Goal: Task Accomplishment & Management: Use online tool/utility

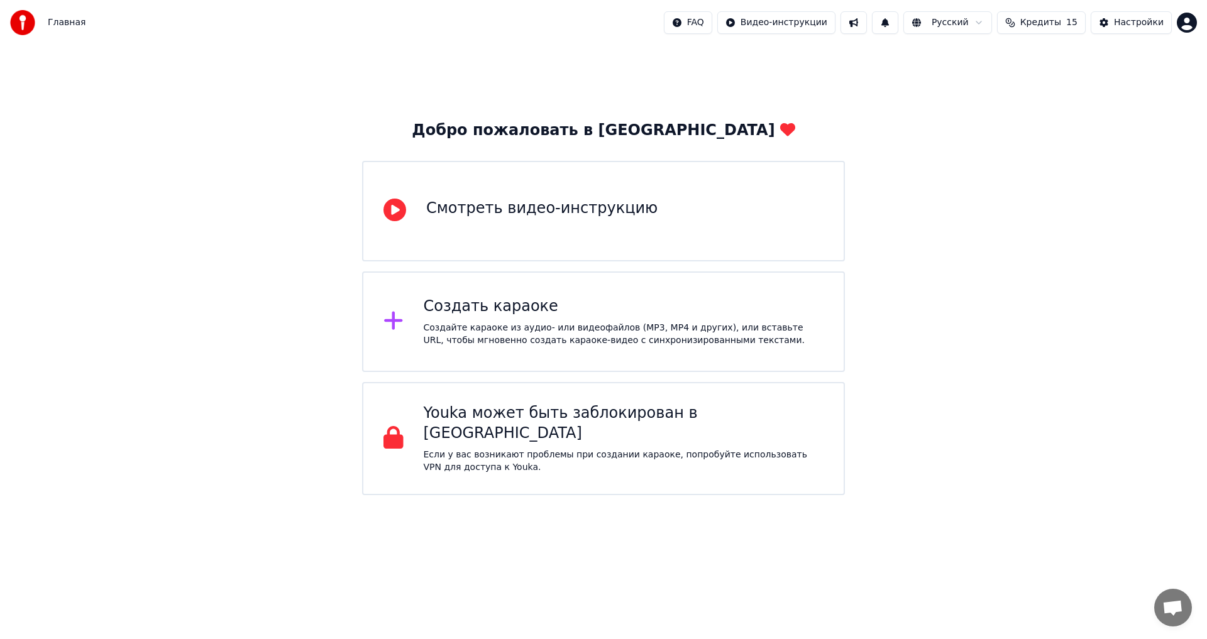
click at [584, 327] on div "Создайте караоке из аудио- или видеофайлов (MP3, MP4 и других), или вставьте UR…" at bounding box center [624, 334] width 401 height 25
click at [502, 315] on div "Создать караоке" at bounding box center [624, 307] width 401 height 20
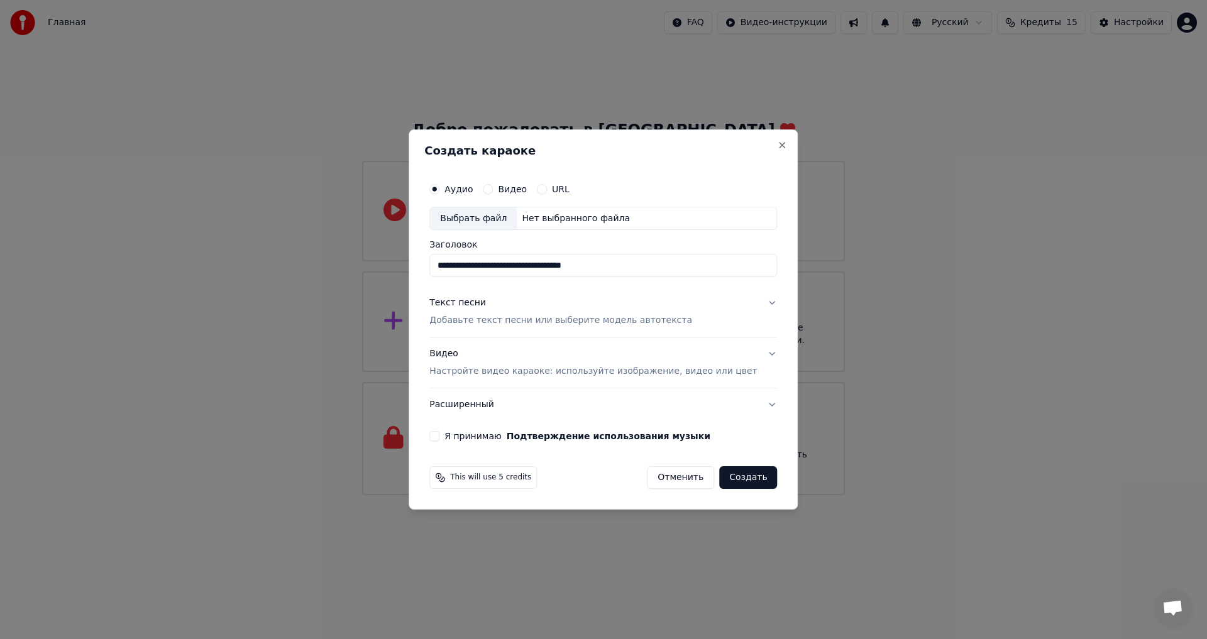
type input "**********"
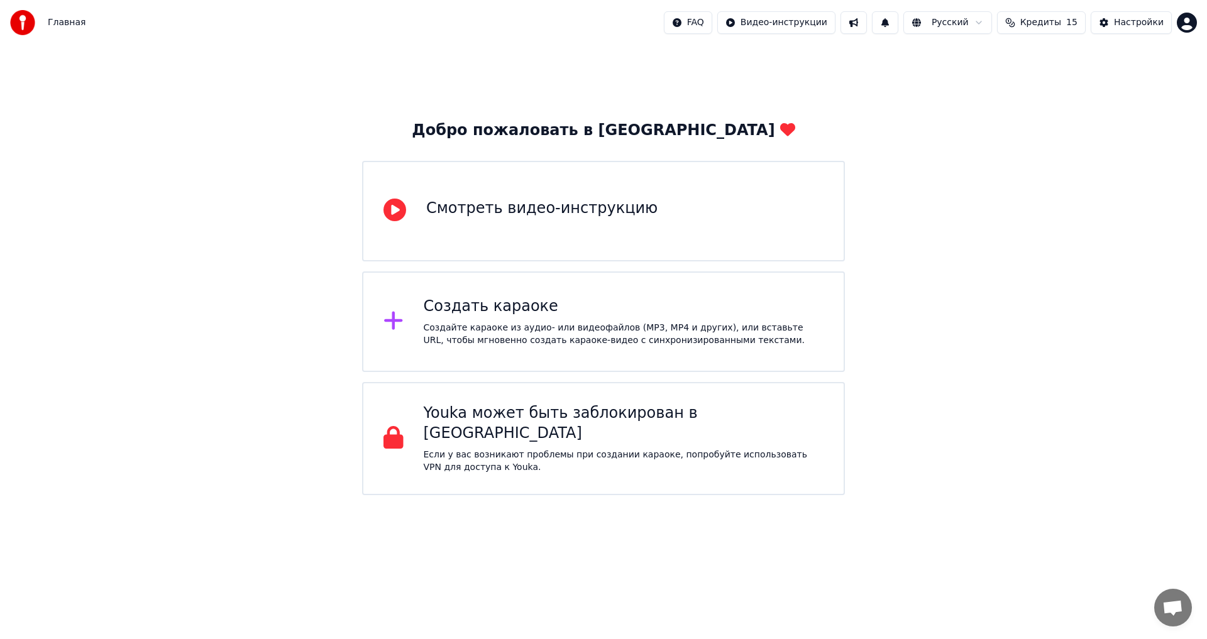
click at [451, 333] on div "Создайте караоке из аудио- или видеофайлов (MP3, MP4 и других), или вставьте UR…" at bounding box center [624, 334] width 401 height 25
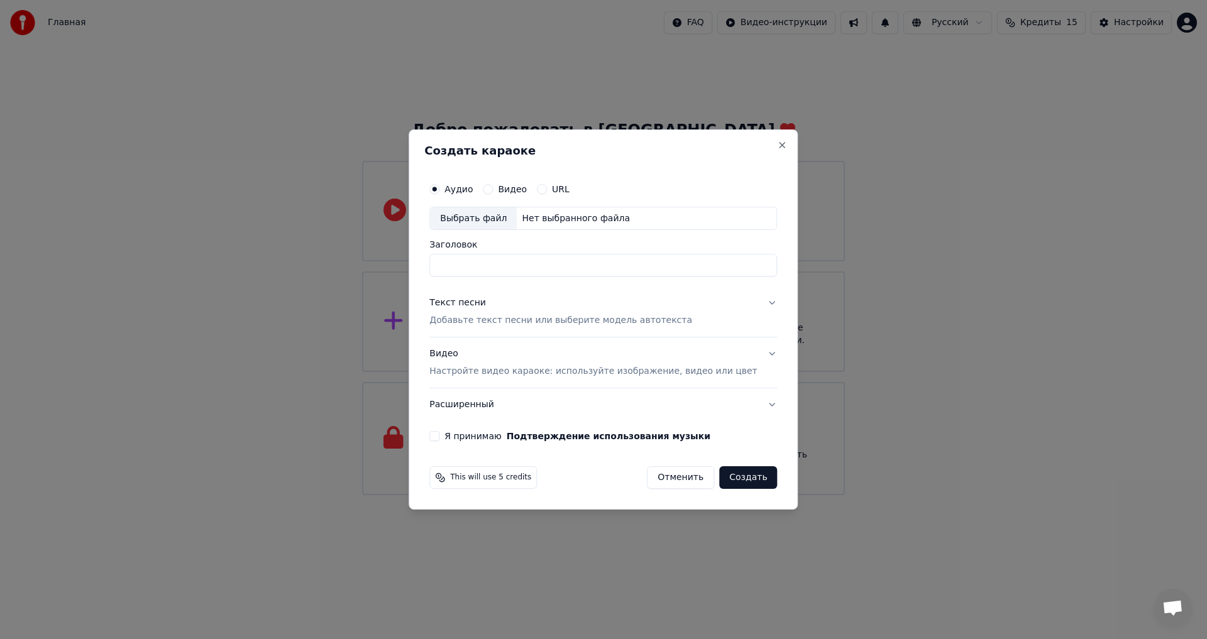
type input "**********"
click at [522, 317] on p "Добавьте текст песни или выберите модель автотекста" at bounding box center [560, 321] width 263 height 13
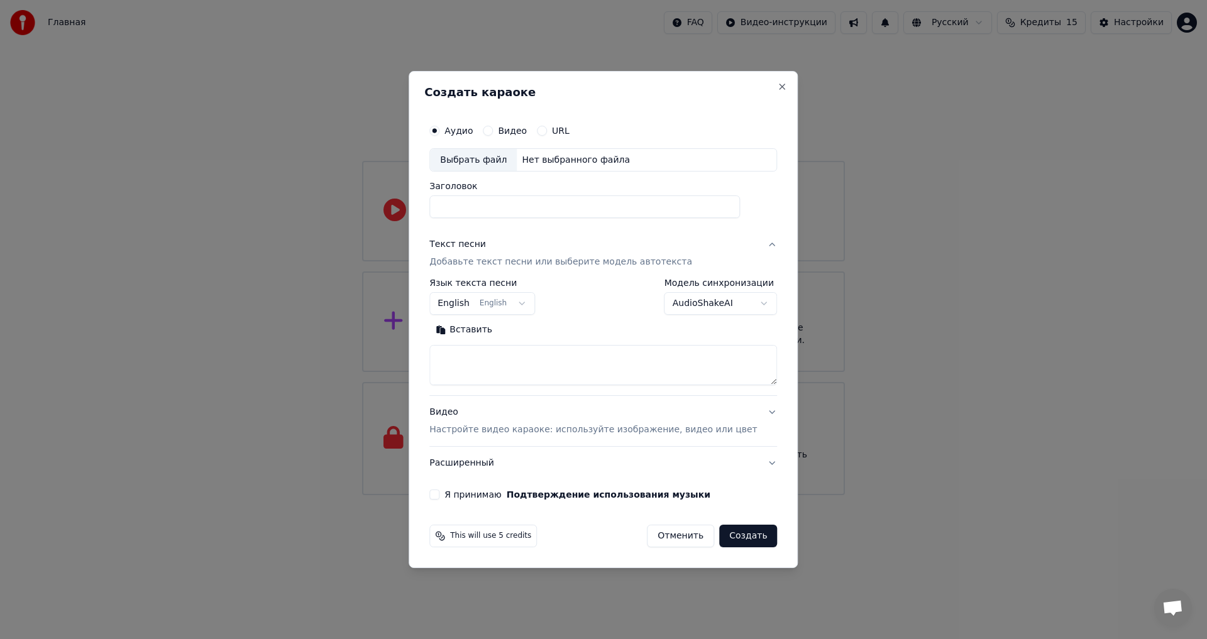
click at [523, 358] on textarea at bounding box center [603, 366] width 348 height 40
paste textarea "**********"
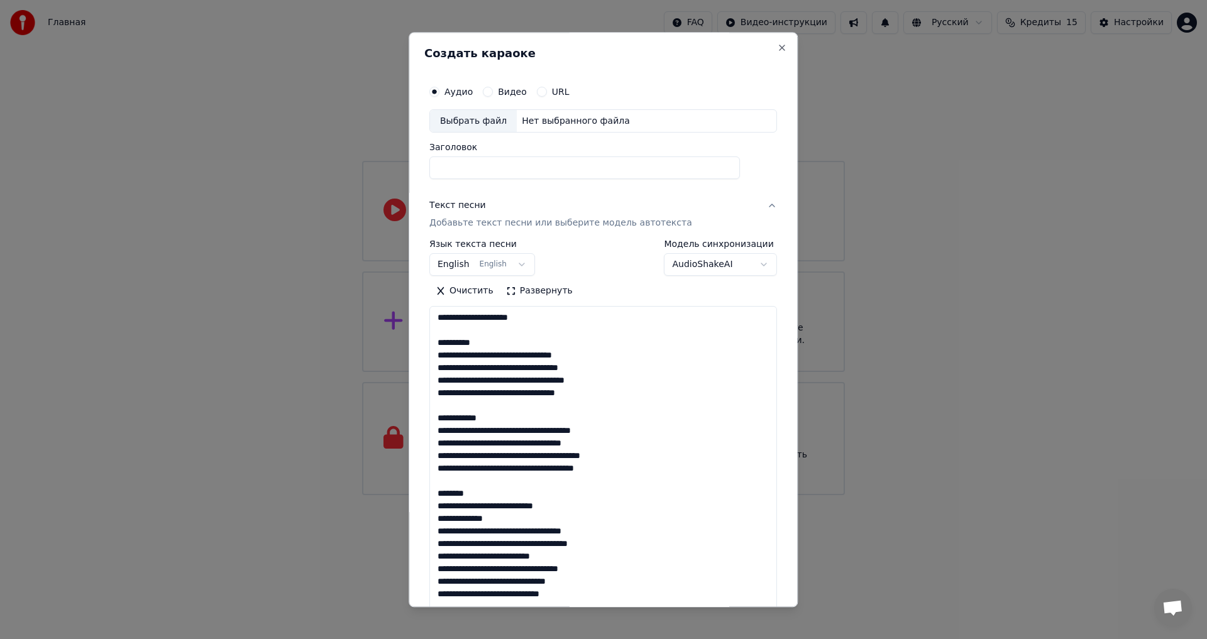
scroll to position [380, 0]
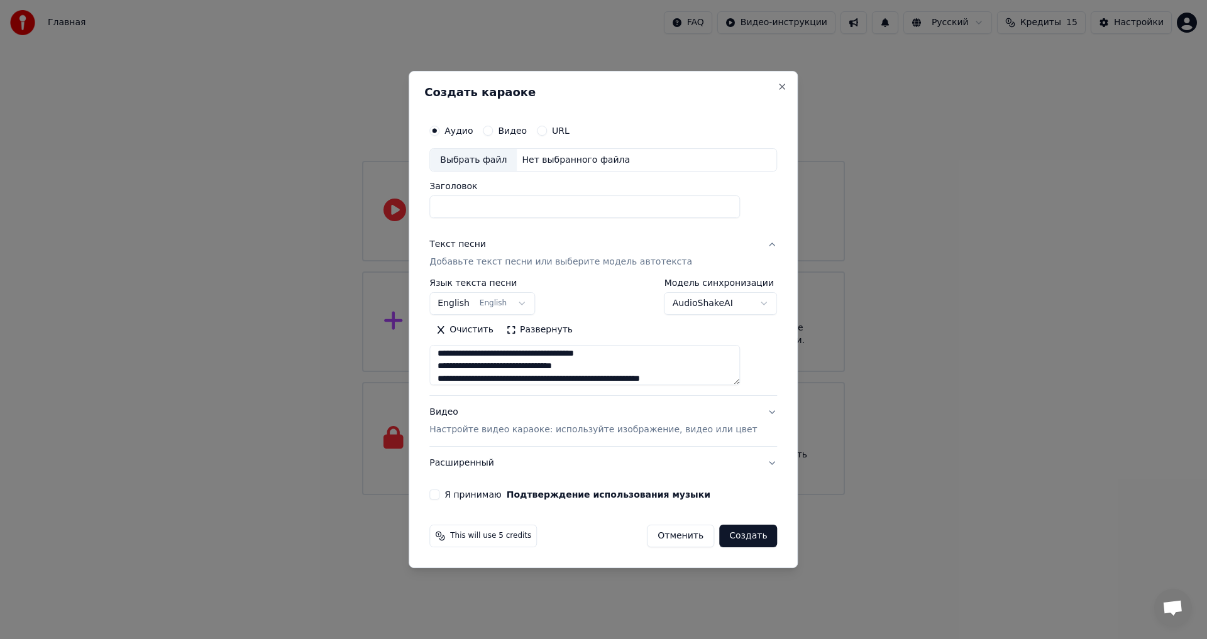
type textarea "**********"
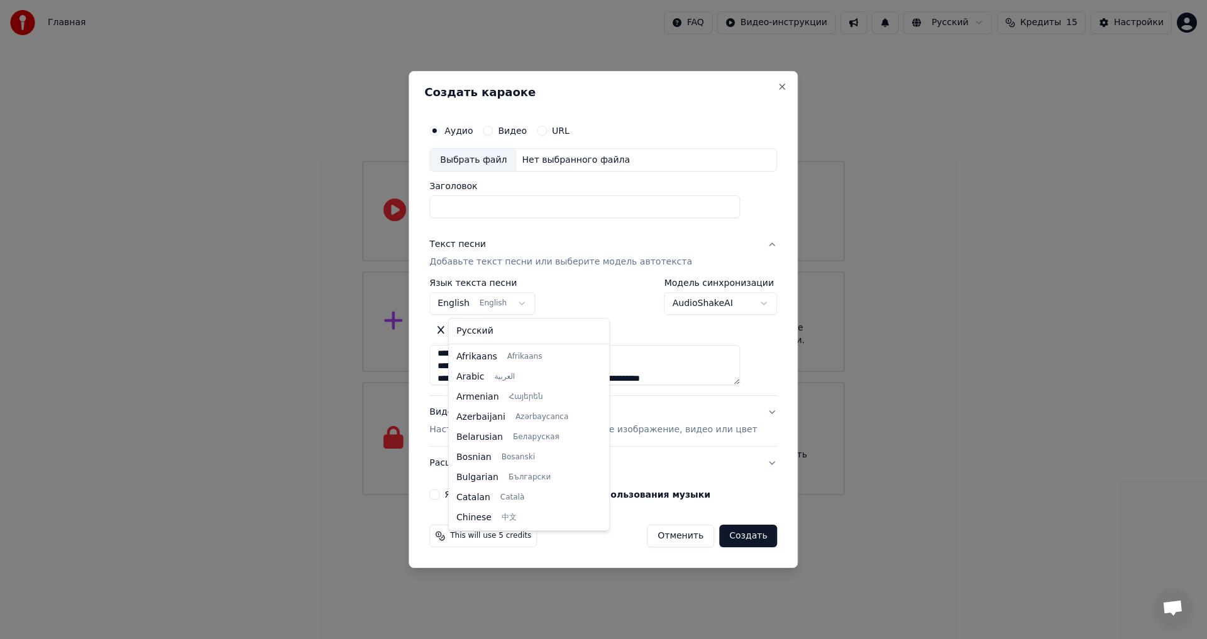
click at [533, 304] on body "Главная FAQ Видео-инструкции Русский Кредиты 15 Настройки Добро пожаловать в Yo…" at bounding box center [603, 247] width 1207 height 495
select select "**"
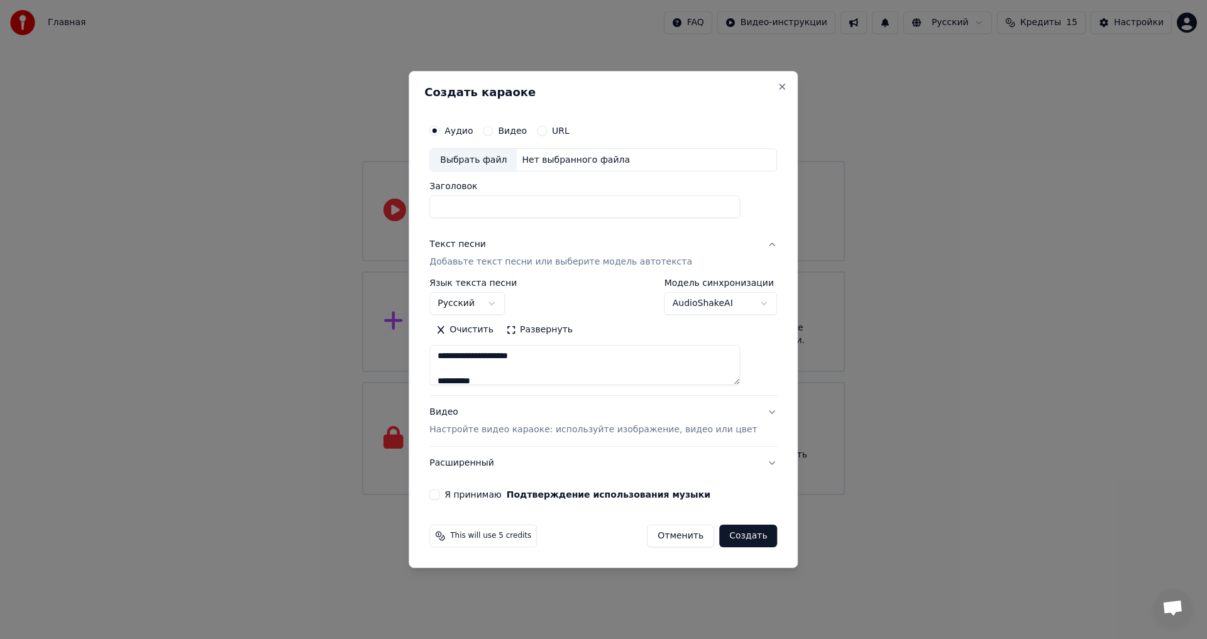
scroll to position [0, 0]
drag, startPoint x: 550, startPoint y: 359, endPoint x: 509, endPoint y: 353, distance: 41.3
click at [509, 353] on textarea "**********" at bounding box center [584, 366] width 311 height 40
click at [526, 214] on input "Заголовок" at bounding box center [584, 207] width 311 height 23
paste input "*********"
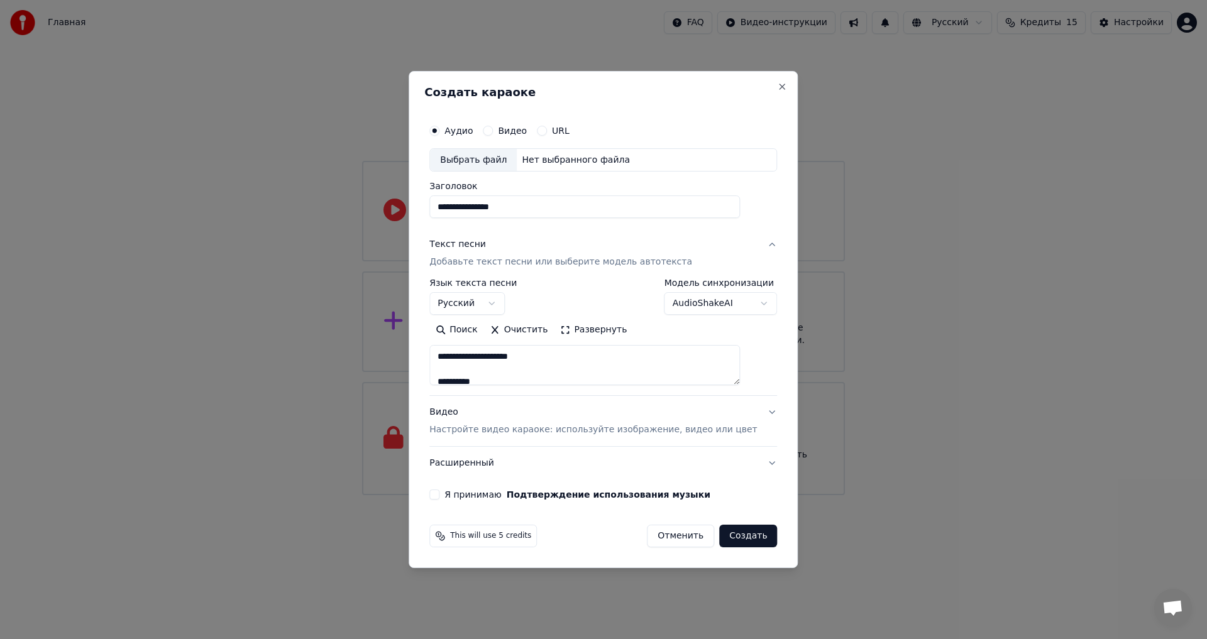
click at [747, 303] on body "**********" at bounding box center [603, 247] width 1207 height 495
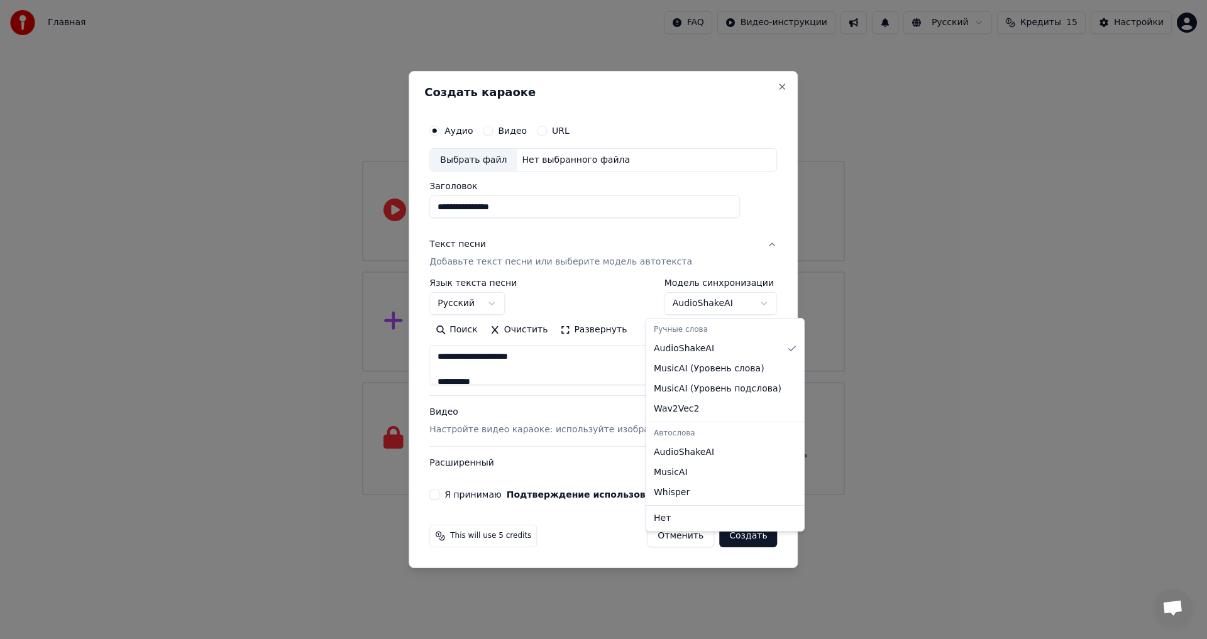
click at [748, 303] on body "**********" at bounding box center [603, 247] width 1207 height 495
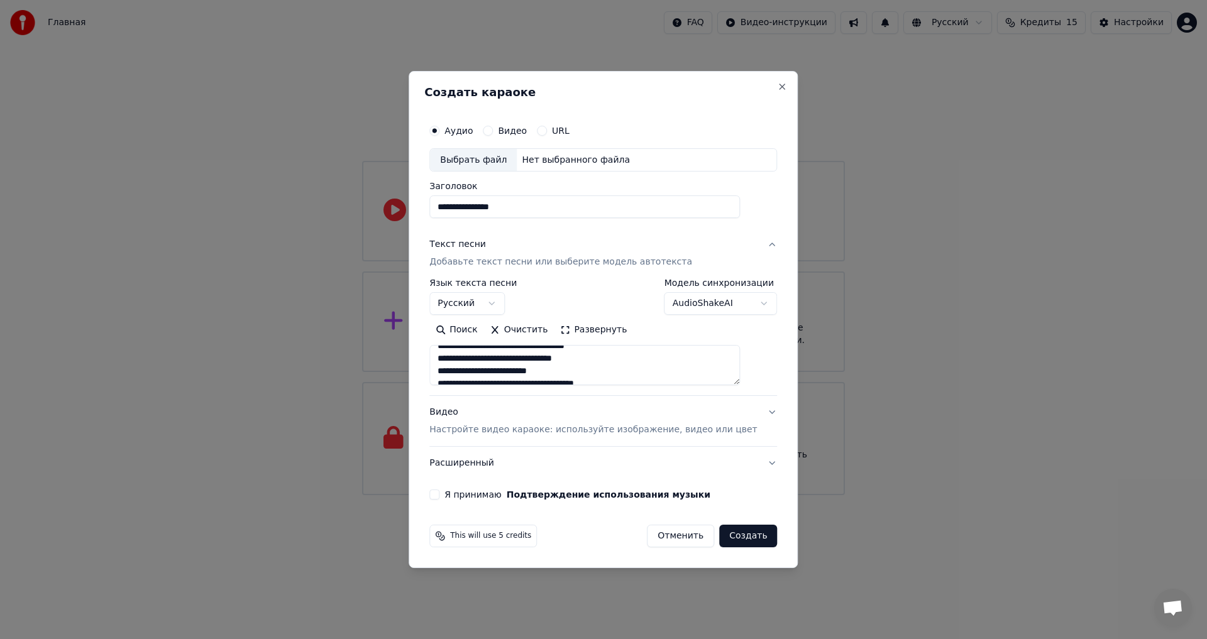
scroll to position [385, 0]
click at [494, 163] on div "Выбрать файл" at bounding box center [473, 160] width 87 height 23
type input "**********"
click at [440, 497] on button "Я принимаю Подтверждение использования музыки" at bounding box center [434, 495] width 10 height 10
click at [684, 428] on p "Настройте видео караоке: используйте изображение, видео или цвет" at bounding box center [593, 430] width 328 height 13
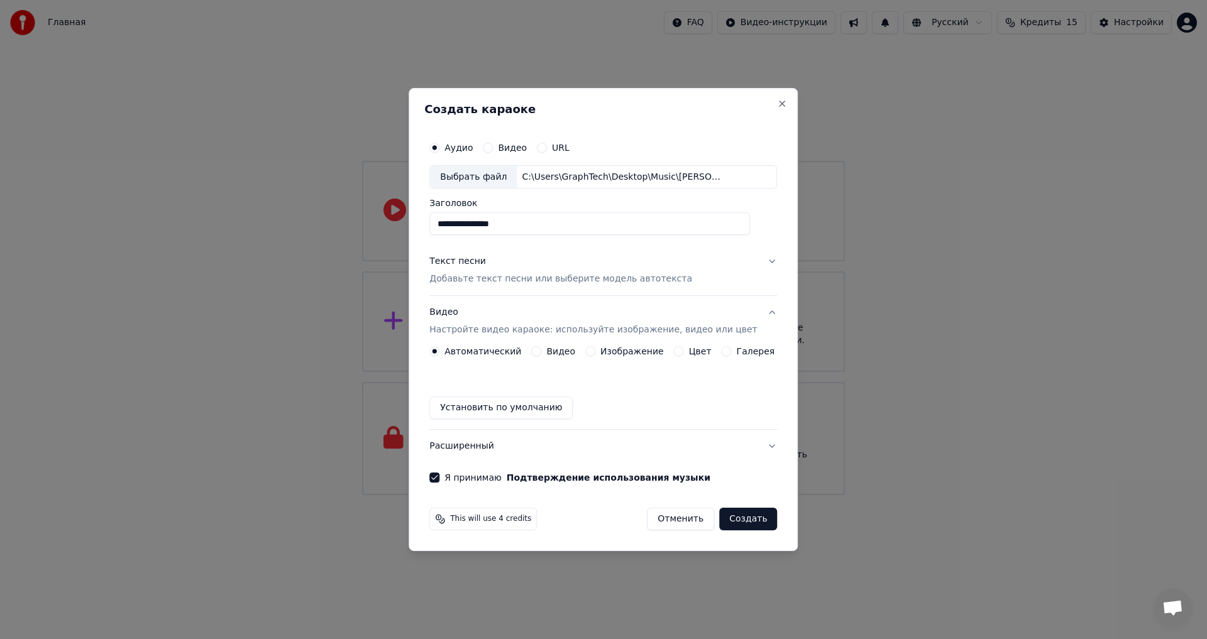
click at [699, 336] on p "Настройте видео караоке: используйте изображение, видео или цвет" at bounding box center [593, 330] width 328 height 13
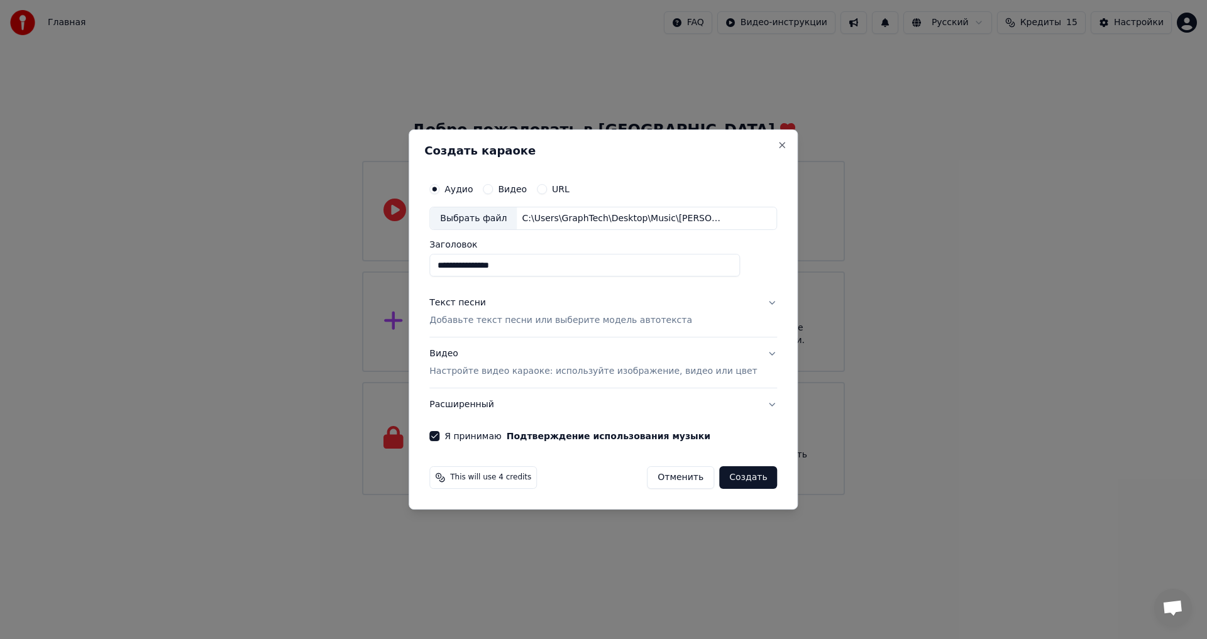
click at [676, 372] on p "Настройте видео караоке: используйте изображение, видео или цвет" at bounding box center [593, 371] width 328 height 13
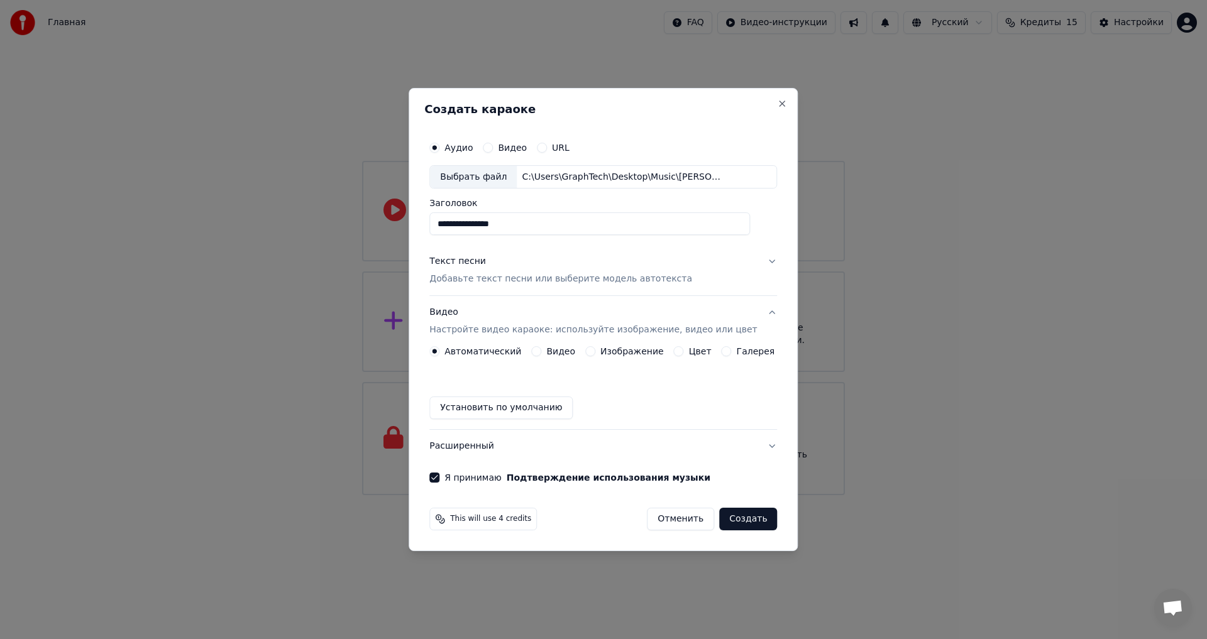
click at [528, 410] on button "Установить по умолчанию" at bounding box center [500, 408] width 143 height 23
click at [607, 351] on label "Изображение" at bounding box center [633, 351] width 64 height 9
click at [595, 351] on button "Изображение" at bounding box center [590, 351] width 10 height 10
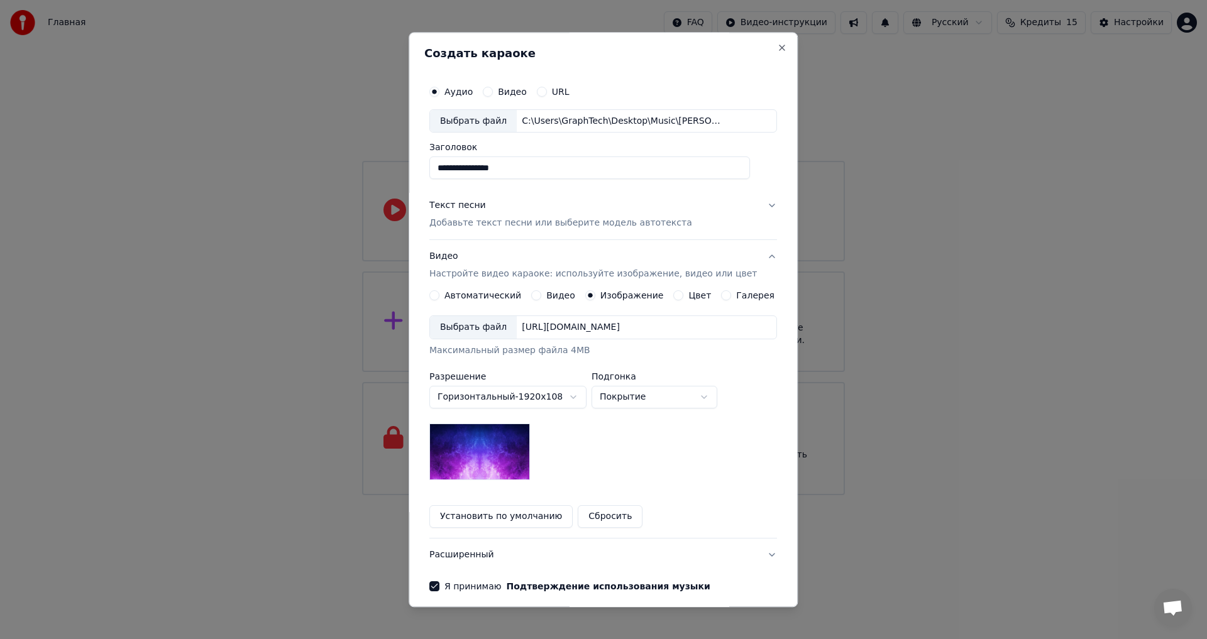
click at [625, 325] on div "[URL][DOMAIN_NAME]" at bounding box center [571, 328] width 108 height 13
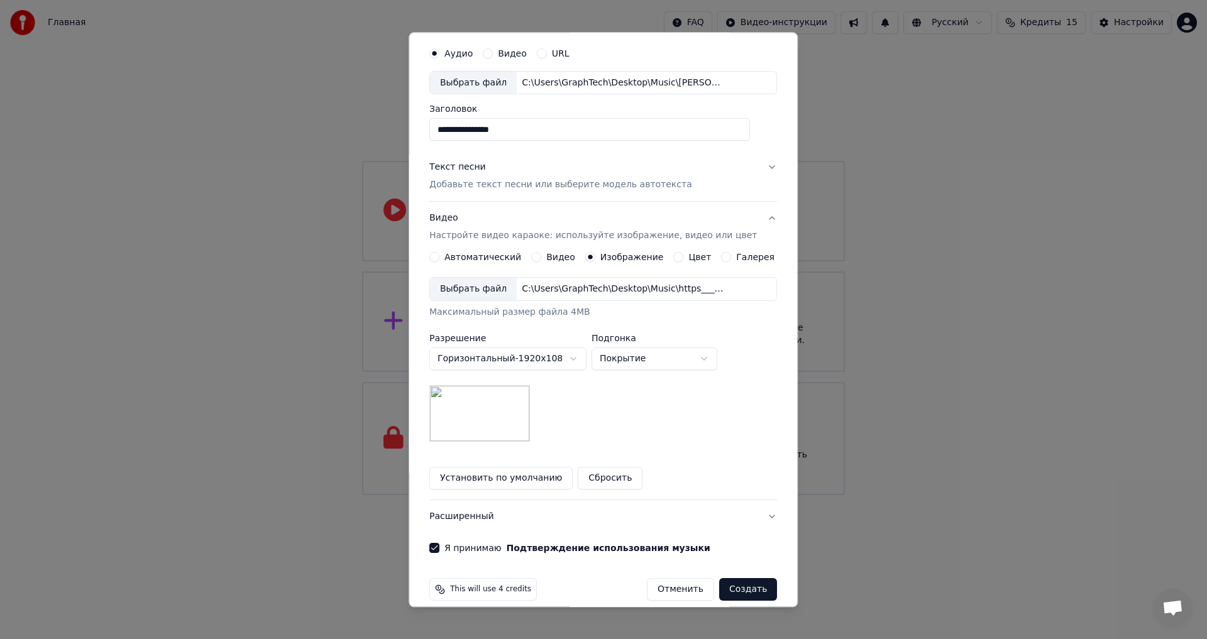
scroll to position [53, 0]
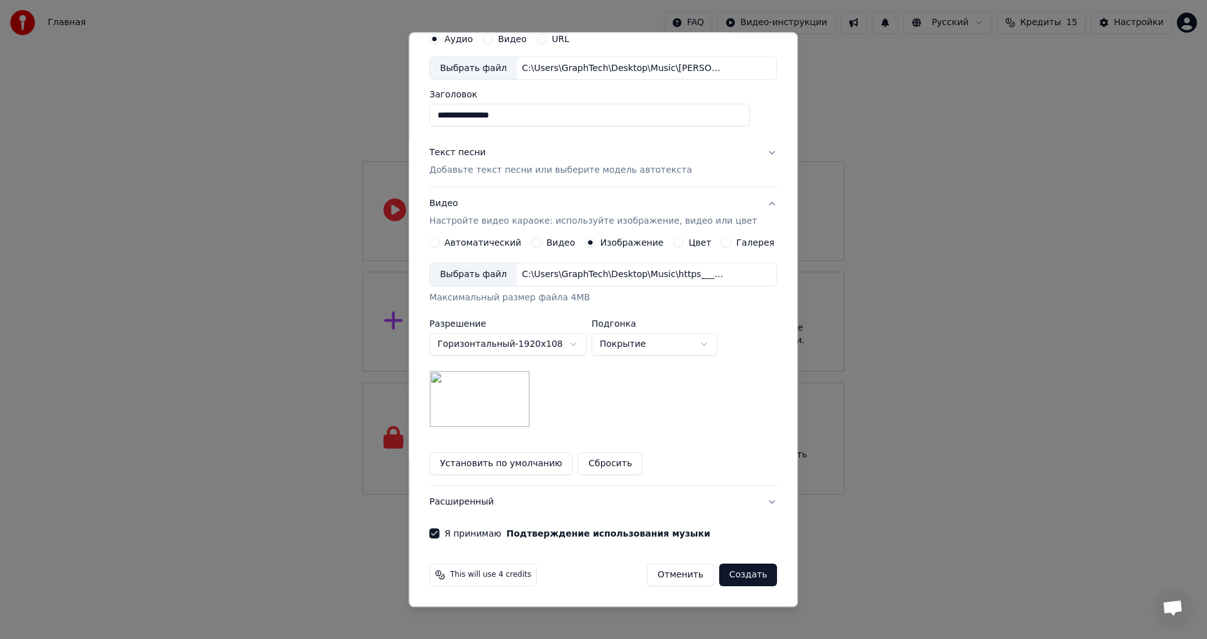
click at [487, 576] on span "This will use 4 credits" at bounding box center [490, 576] width 81 height 10
click at [739, 577] on button "Создать" at bounding box center [748, 576] width 58 height 23
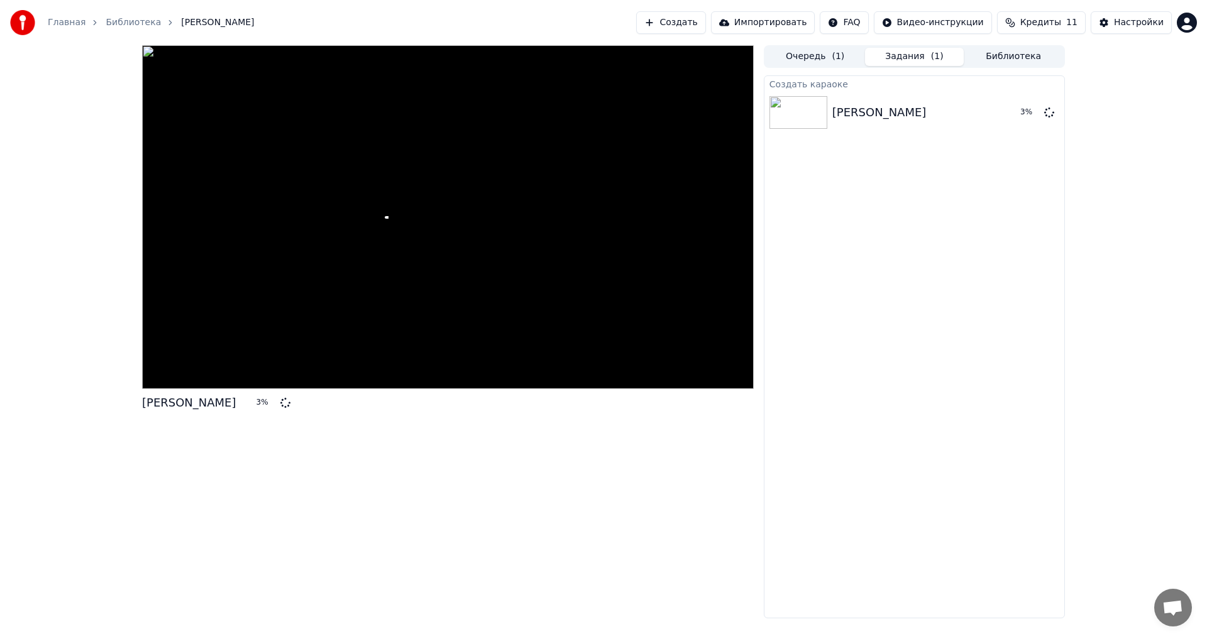
click at [819, 56] on button "Очередь ( 1 )" at bounding box center [815, 57] width 99 height 18
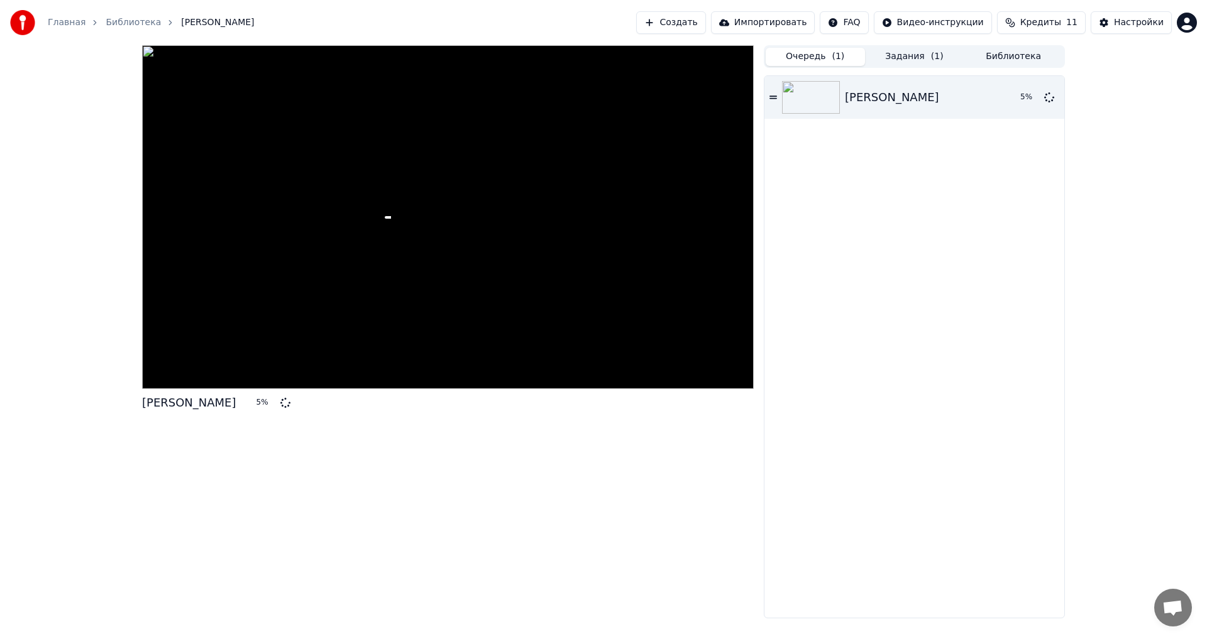
click at [1042, 21] on span "Кредиты" at bounding box center [1041, 22] width 41 height 13
click at [1013, 1] on div "Главная Библиотека [PERSON_NAME]-Царица Создать Импортировать FAQ Видео-инструк…" at bounding box center [603, 22] width 1207 height 45
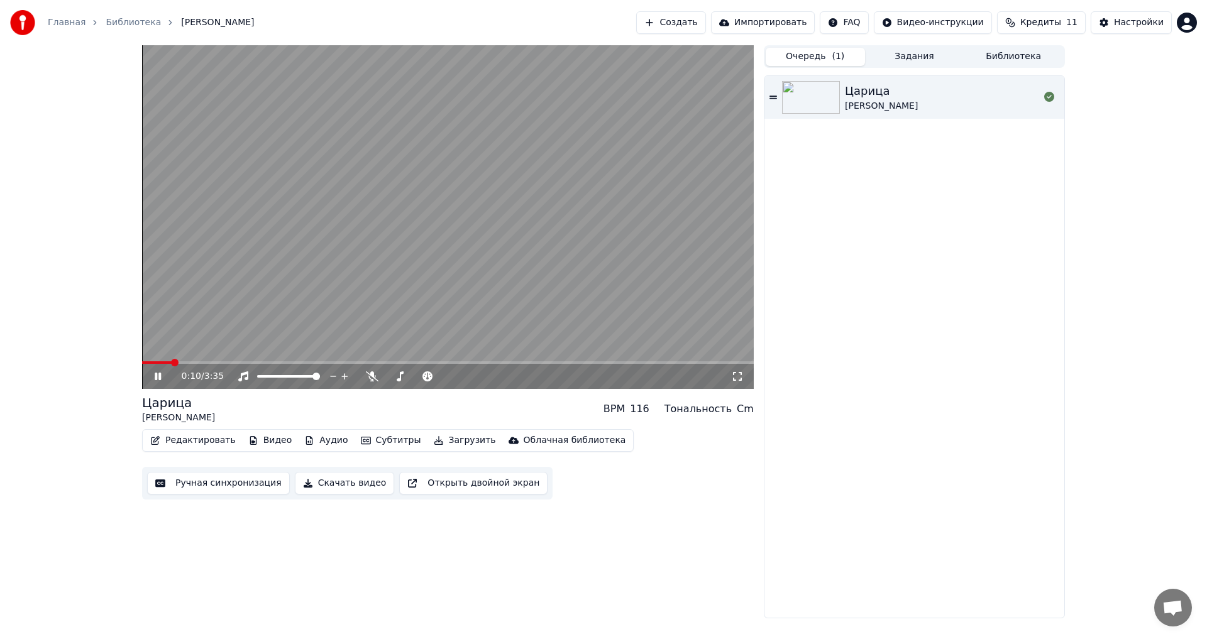
click at [472, 208] on video at bounding box center [448, 217] width 612 height 344
click at [254, 485] on button "Ручная синхронизация" at bounding box center [218, 483] width 143 height 23
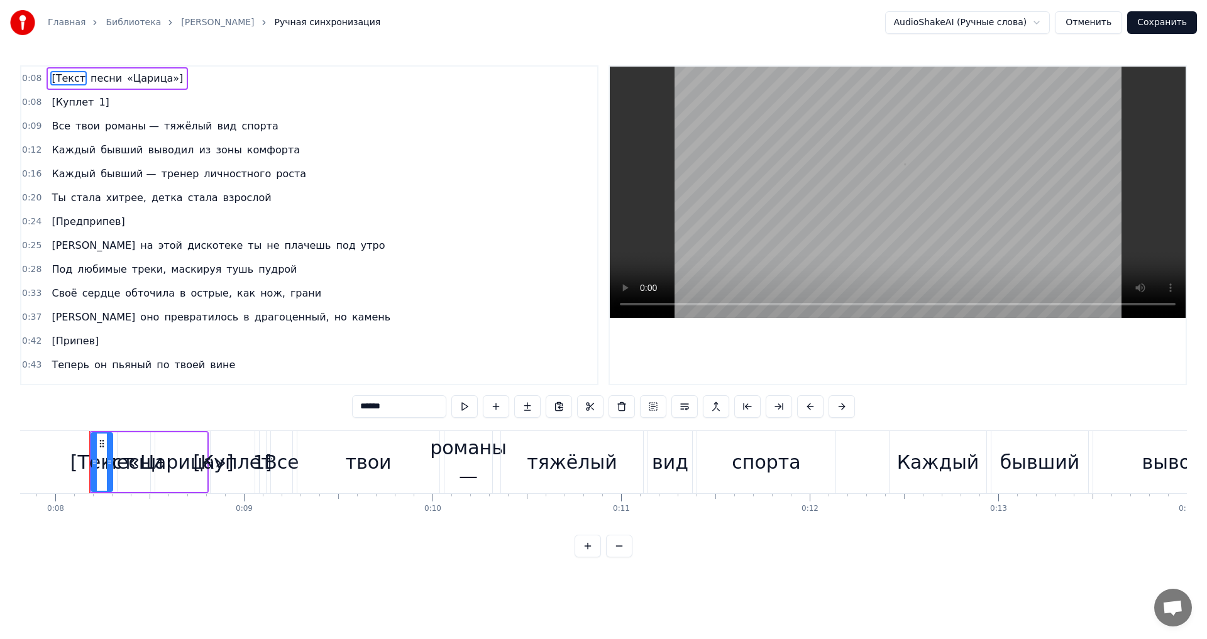
scroll to position [0, 1480]
drag, startPoint x: 116, startPoint y: 104, endPoint x: 53, endPoint y: 85, distance: 65.0
click at [71, 64] on div "Главная Библиотека [PERSON_NAME] Ручная синхронизация AudioShakeAI (Ручные слов…" at bounding box center [603, 279] width 1207 height 558
click at [52, 85] on span "[Текст" at bounding box center [68, 78] width 36 height 14
click at [59, 21] on link "Главная" at bounding box center [67, 22] width 38 height 13
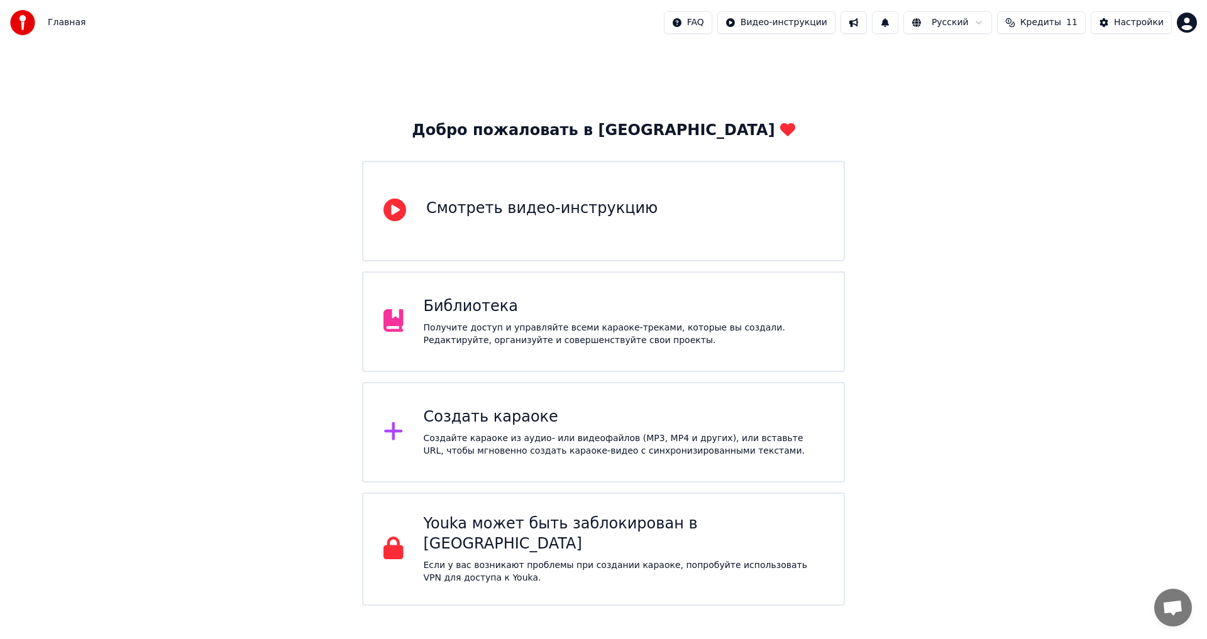
click at [651, 348] on div "Библиотека Получите доступ и управляйте всеми караоке-треками, которые вы созда…" at bounding box center [603, 322] width 483 height 101
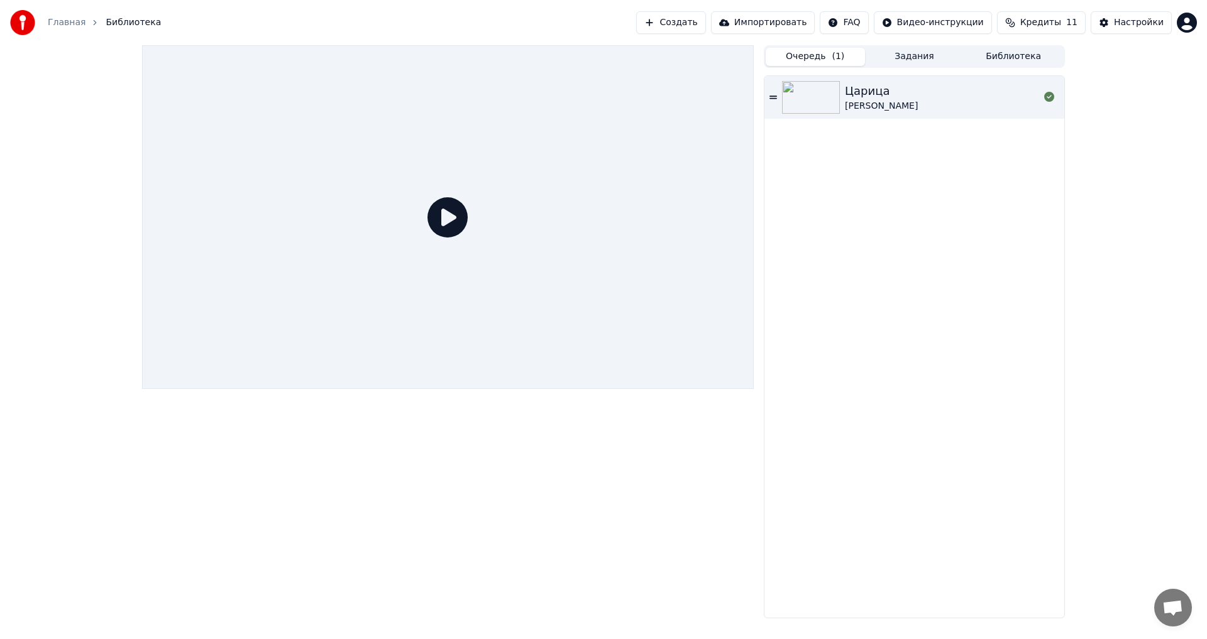
click at [770, 95] on icon at bounding box center [774, 97] width 8 height 9
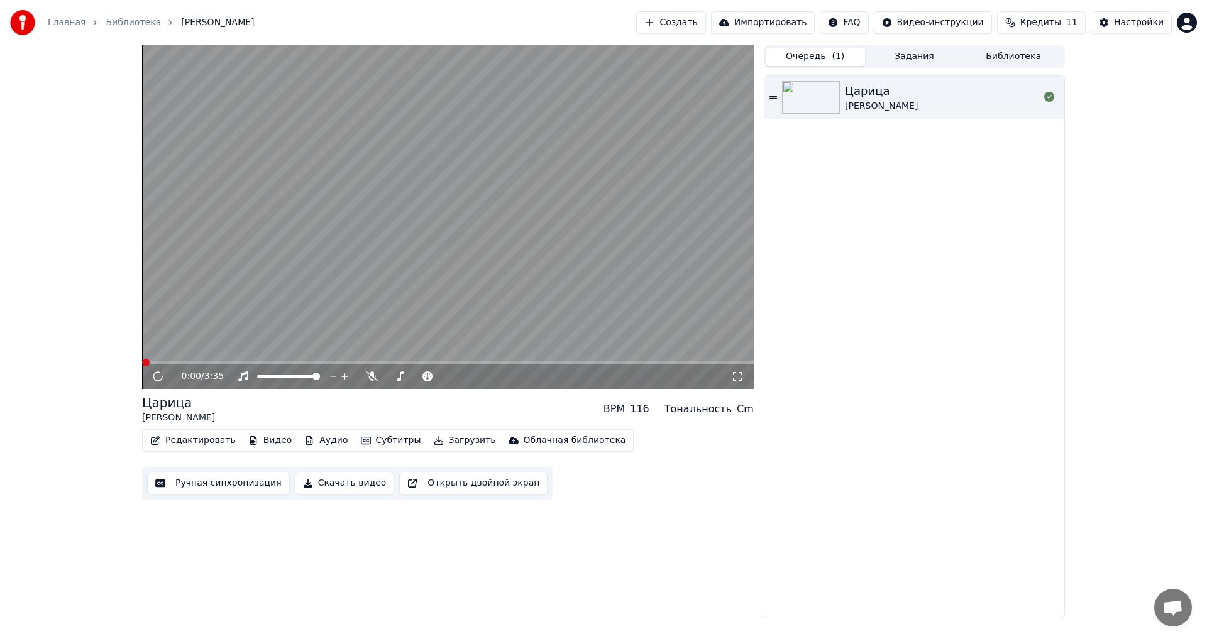
click at [776, 99] on icon at bounding box center [774, 97] width 8 height 9
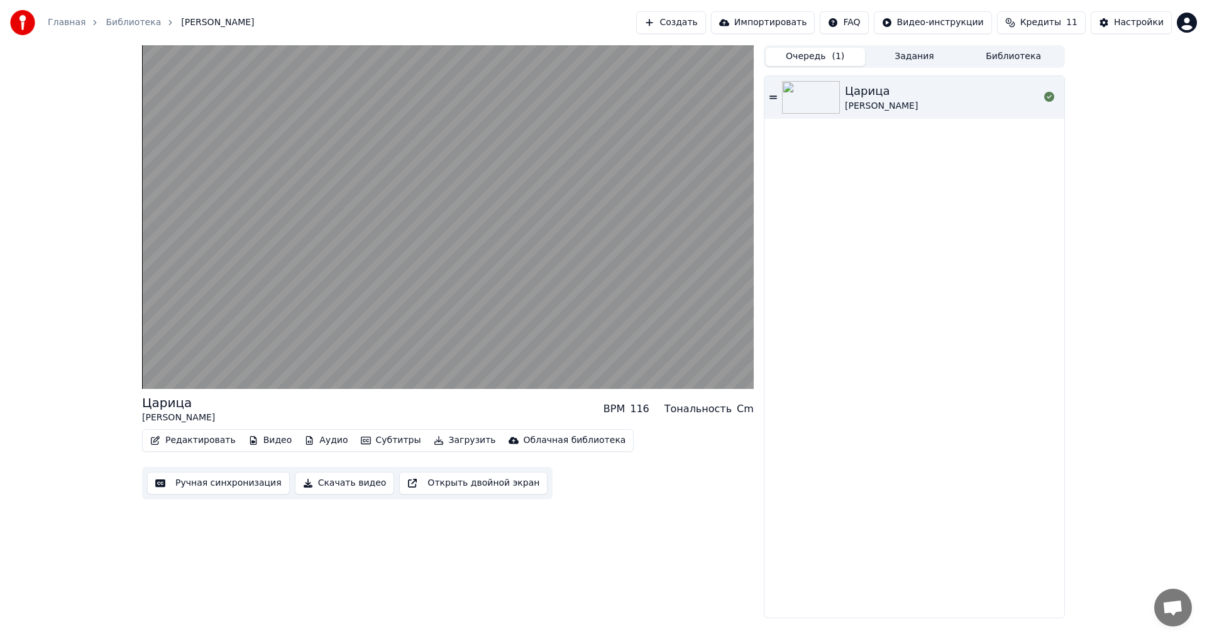
click at [775, 97] on icon at bounding box center [774, 97] width 8 height 3
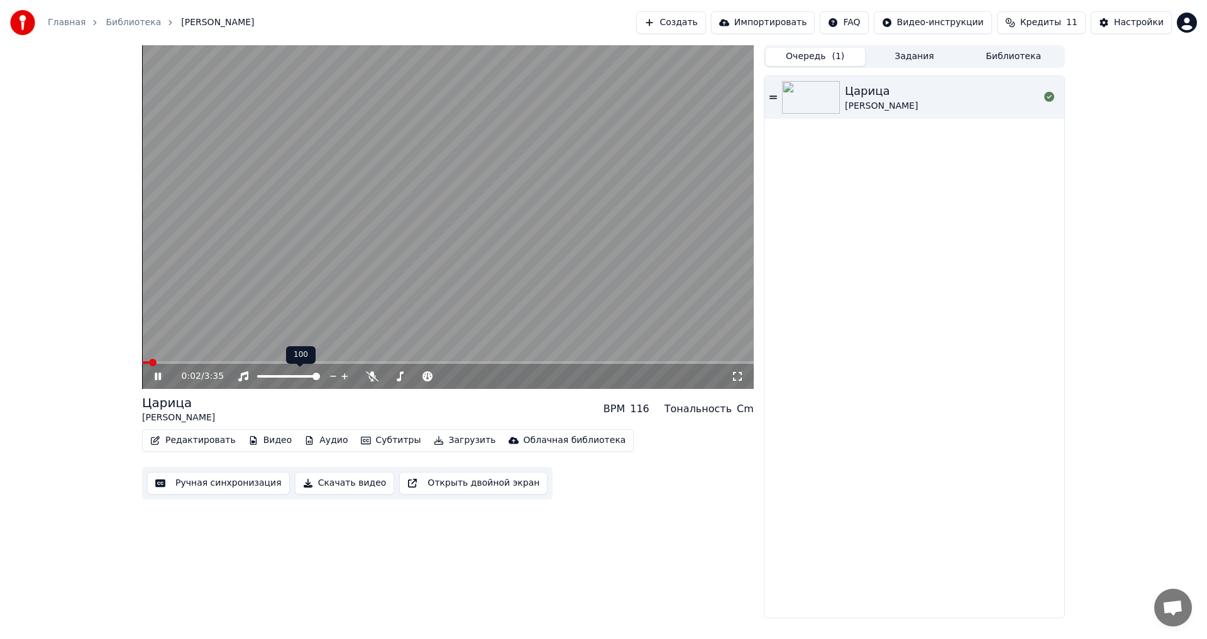
click at [397, 239] on video at bounding box center [448, 217] width 612 height 344
click at [201, 437] on button "Редактировать" at bounding box center [193, 441] width 96 height 18
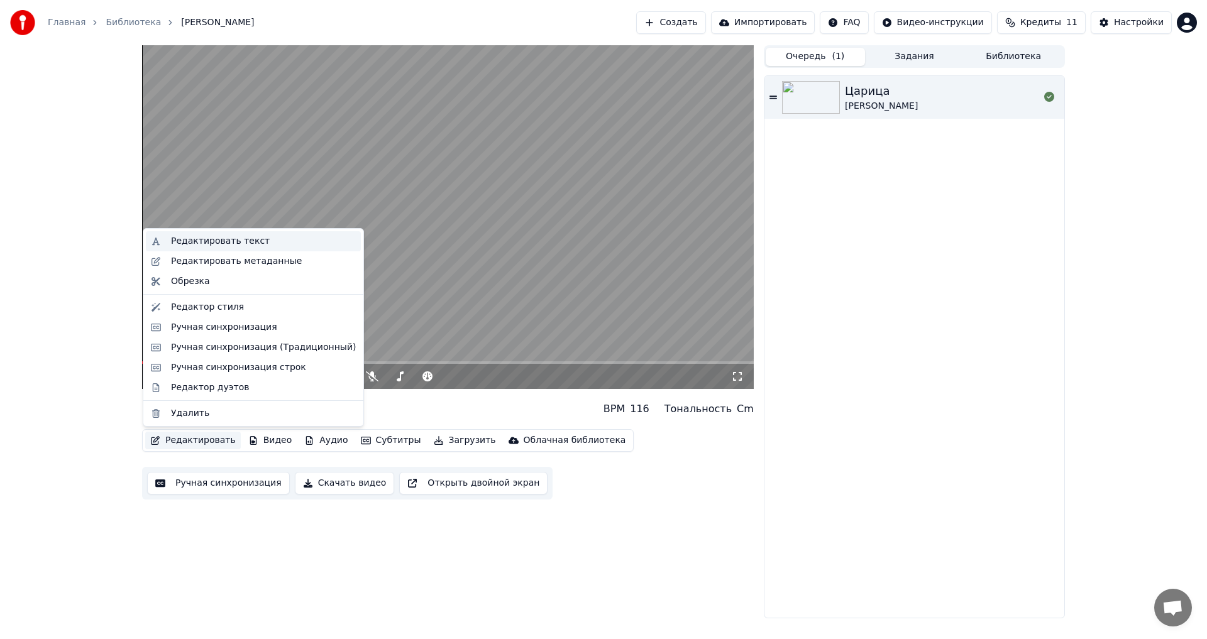
click at [200, 241] on div "Редактировать текст" at bounding box center [220, 241] width 99 height 13
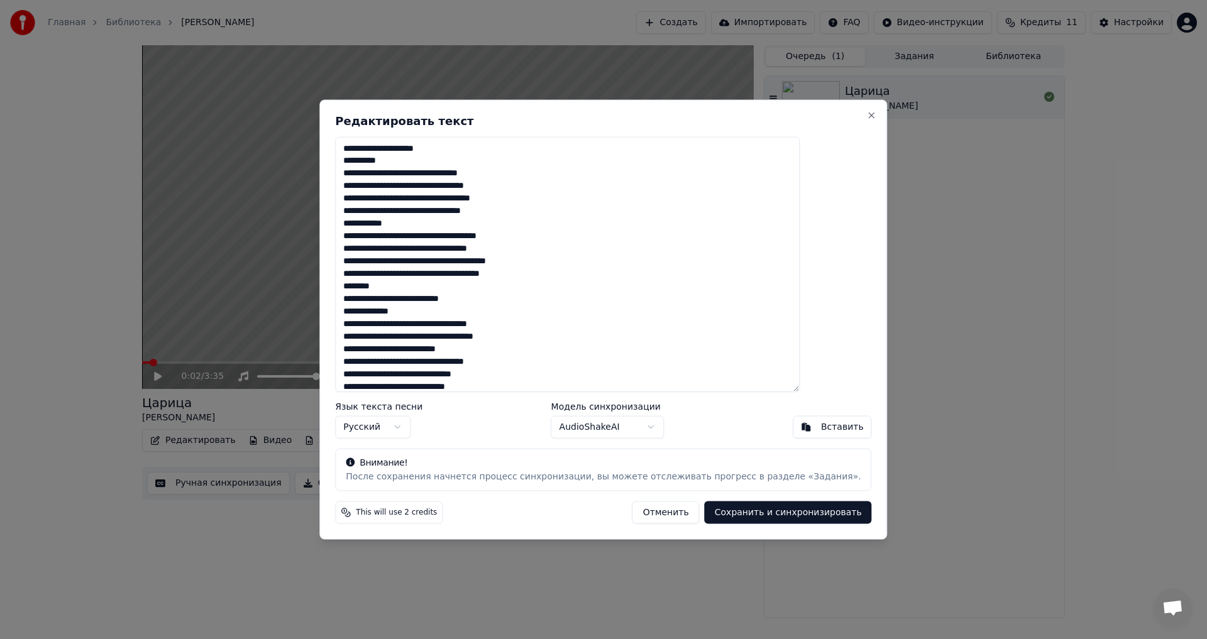
drag, startPoint x: 439, startPoint y: 157, endPoint x: 377, endPoint y: 140, distance: 64.1
click at [377, 140] on textarea "**********" at bounding box center [567, 264] width 465 height 256
click at [446, 155] on textarea "**********" at bounding box center [567, 264] width 465 height 256
drag, startPoint x: 480, startPoint y: 148, endPoint x: 363, endPoint y: 147, distance: 117.0
click at [363, 147] on div "**********" at bounding box center [603, 319] width 568 height 441
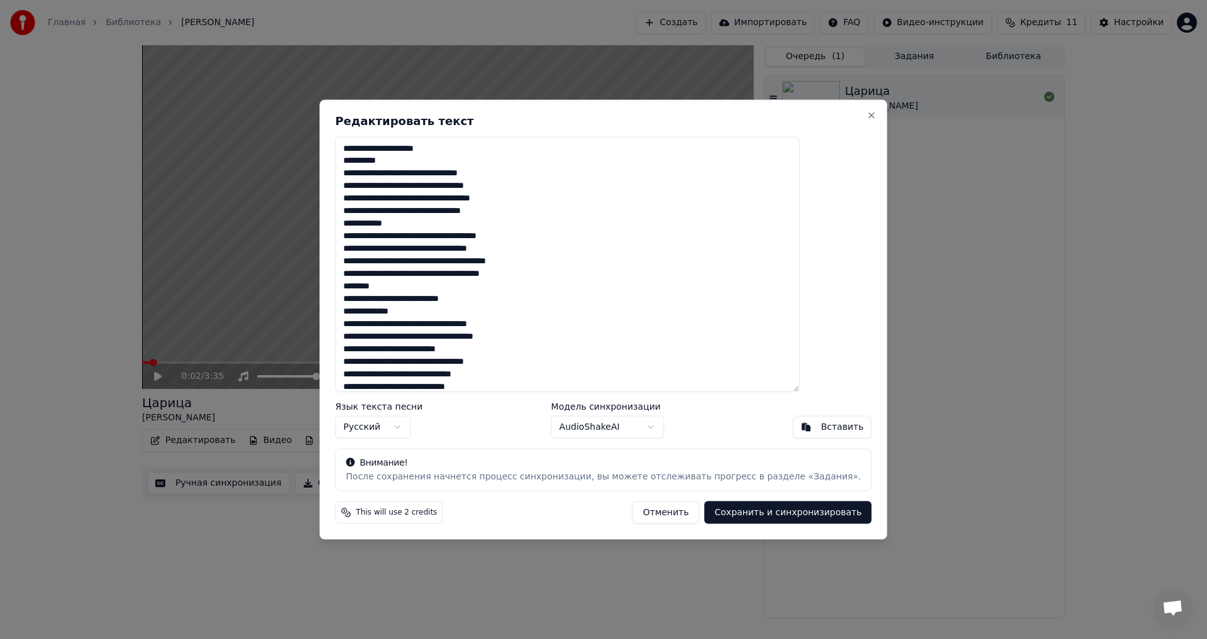
drag, startPoint x: 421, startPoint y: 162, endPoint x: 373, endPoint y: 143, distance: 51.7
click at [373, 143] on textarea "**********" at bounding box center [567, 264] width 465 height 256
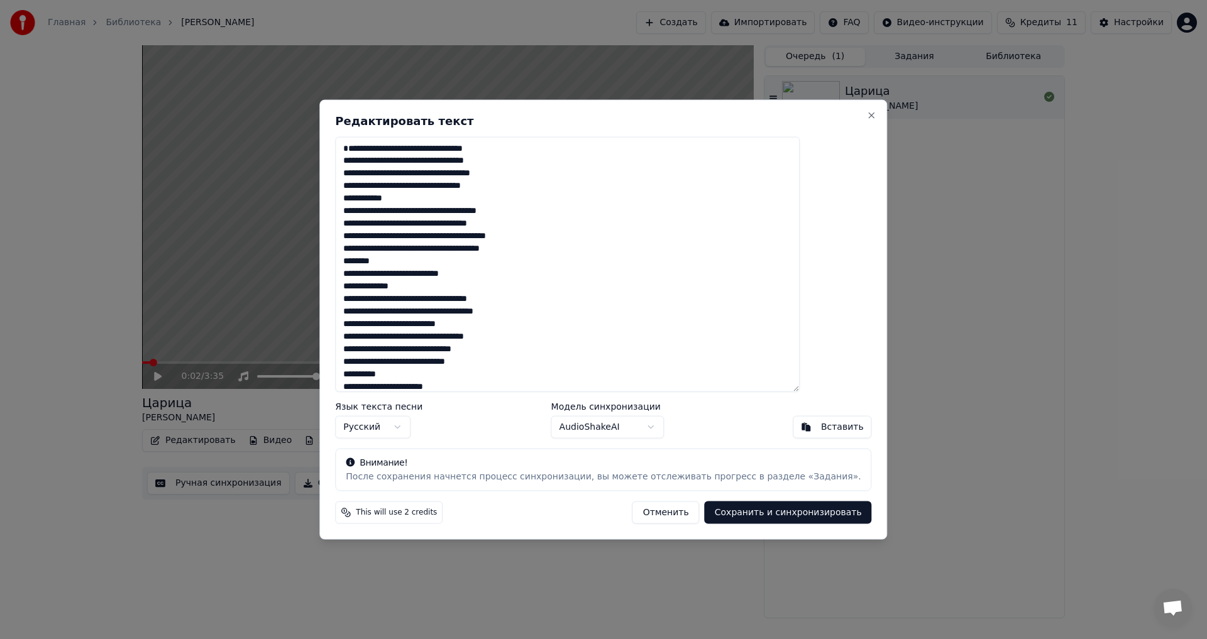
drag, startPoint x: 439, startPoint y: 211, endPoint x: 378, endPoint y: 204, distance: 61.4
click at [378, 204] on textarea "**********" at bounding box center [567, 264] width 465 height 256
drag, startPoint x: 412, startPoint y: 213, endPoint x: 423, endPoint y: 211, distance: 11.5
click at [412, 213] on textarea "**********" at bounding box center [567, 264] width 465 height 256
click at [439, 211] on textarea "**********" at bounding box center [567, 264] width 465 height 256
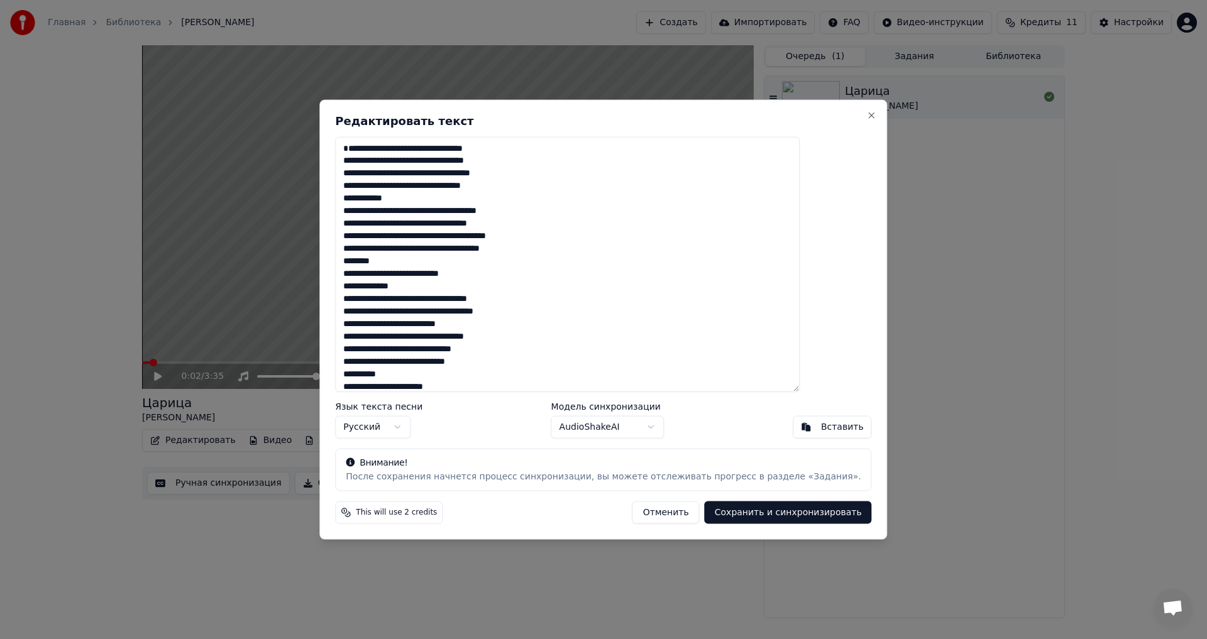
drag, startPoint x: 443, startPoint y: 213, endPoint x: 366, endPoint y: 210, distance: 76.8
click at [366, 210] on div "**********" at bounding box center [603, 319] width 568 height 441
drag, startPoint x: 414, startPoint y: 272, endPoint x: 378, endPoint y: 272, distance: 35.8
click at [378, 272] on textarea "**********" at bounding box center [567, 264] width 465 height 256
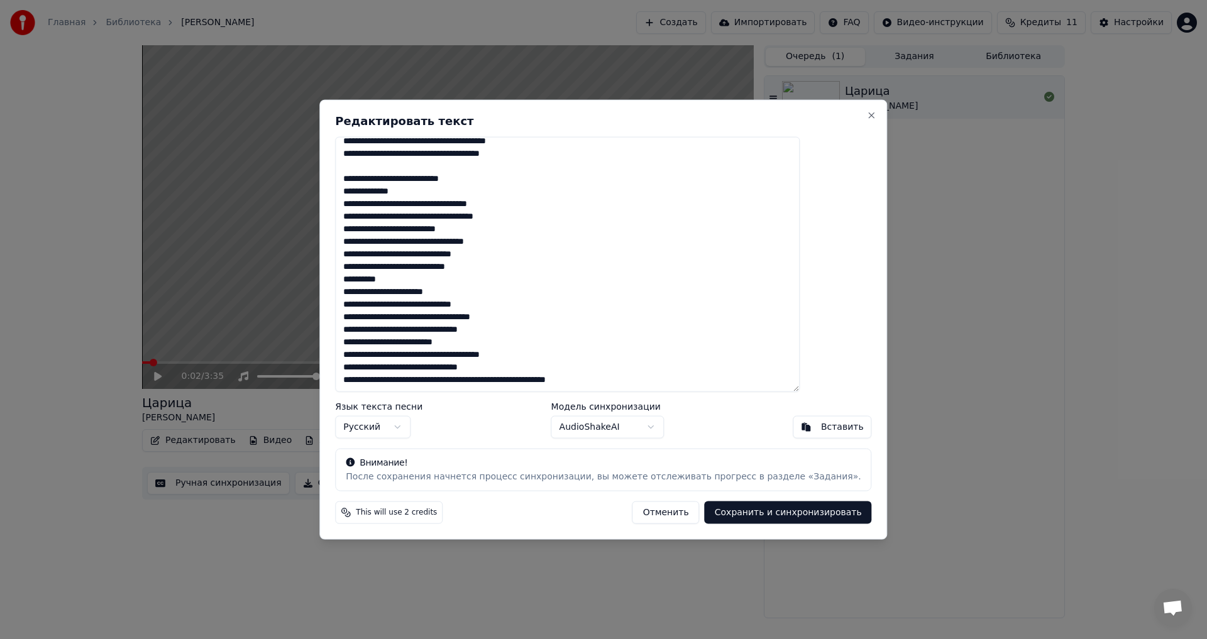
scroll to position [108, 0]
drag, startPoint x: 431, startPoint y: 384, endPoint x: 368, endPoint y: 277, distance: 124.0
click at [368, 277] on div "**********" at bounding box center [603, 319] width 568 height 441
click at [712, 513] on button "Сохранить и синхронизировать" at bounding box center [788, 513] width 167 height 23
type textarea "**********"
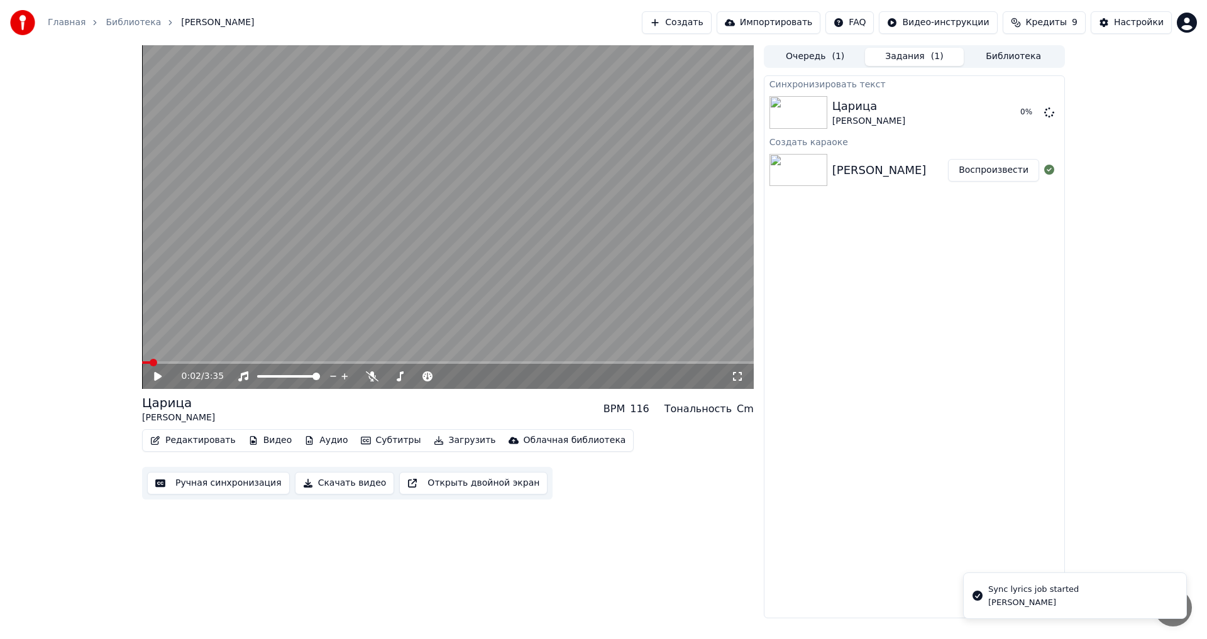
click at [155, 376] on icon at bounding box center [158, 376] width 8 height 9
click at [384, 217] on video at bounding box center [448, 217] width 612 height 344
click at [812, 167] on img at bounding box center [799, 170] width 58 height 33
click at [218, 480] on button "Ручная синхронизация" at bounding box center [218, 483] width 143 height 23
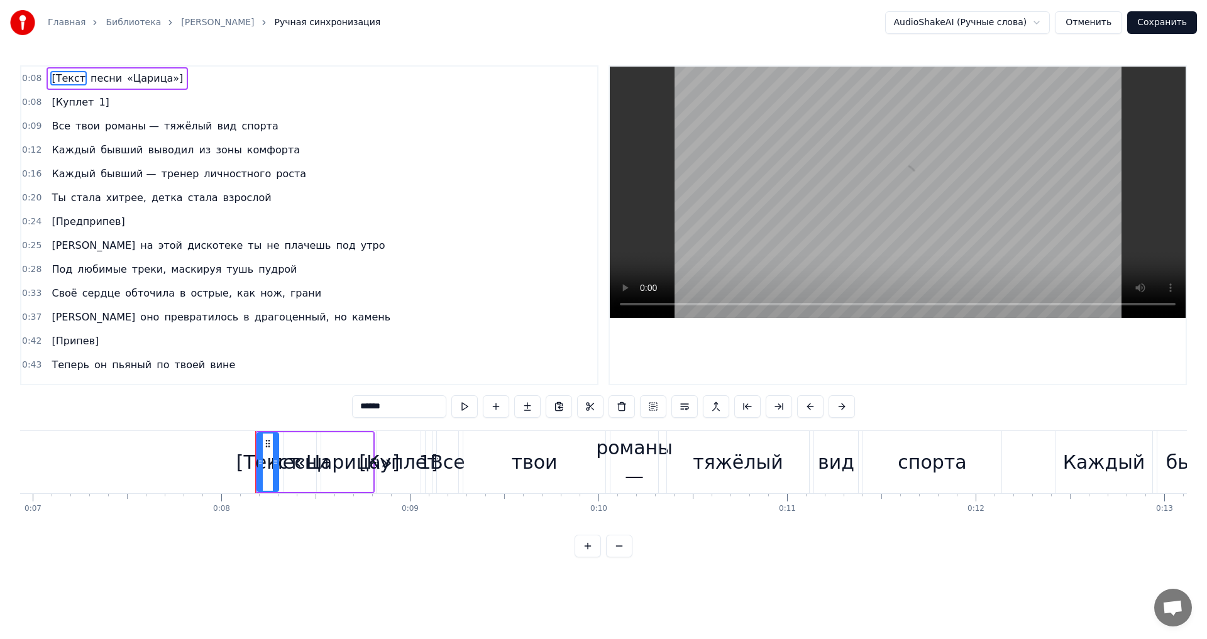
scroll to position [0, 1480]
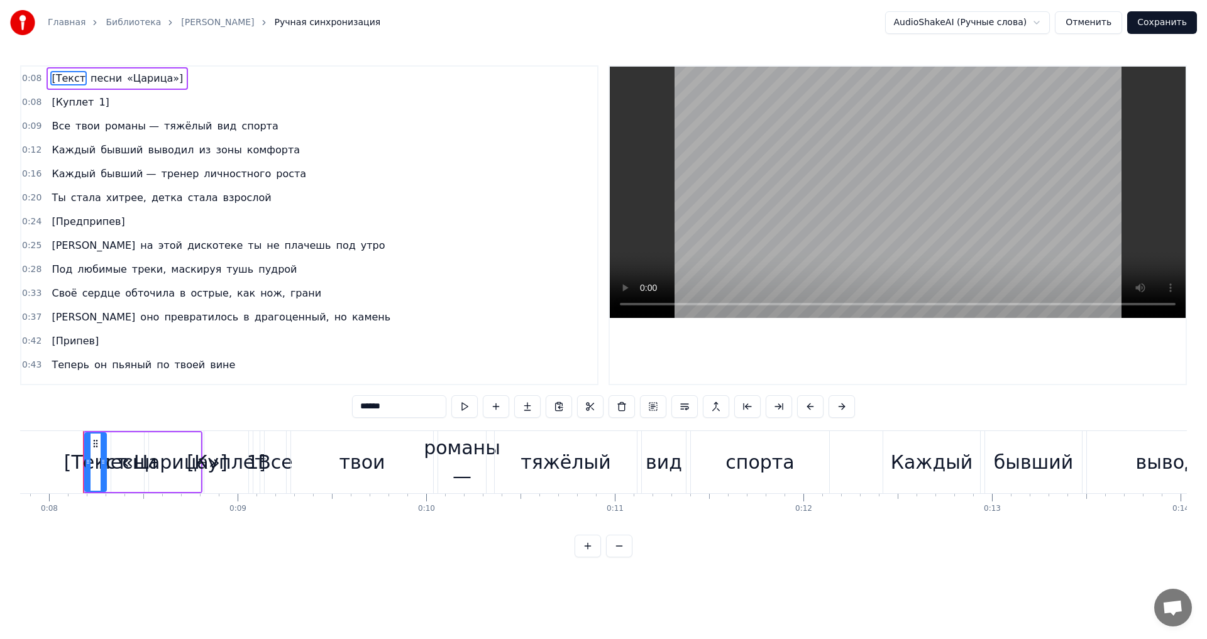
drag, startPoint x: 130, startPoint y: 460, endPoint x: 89, endPoint y: 462, distance: 40.9
click at [90, 462] on div "[Текст песни «Царица»]" at bounding box center [142, 462] width 119 height 62
click at [95, 443] on circle at bounding box center [95, 442] width 1 height 1
click at [77, 106] on span "[Куплет" at bounding box center [72, 102] width 45 height 14
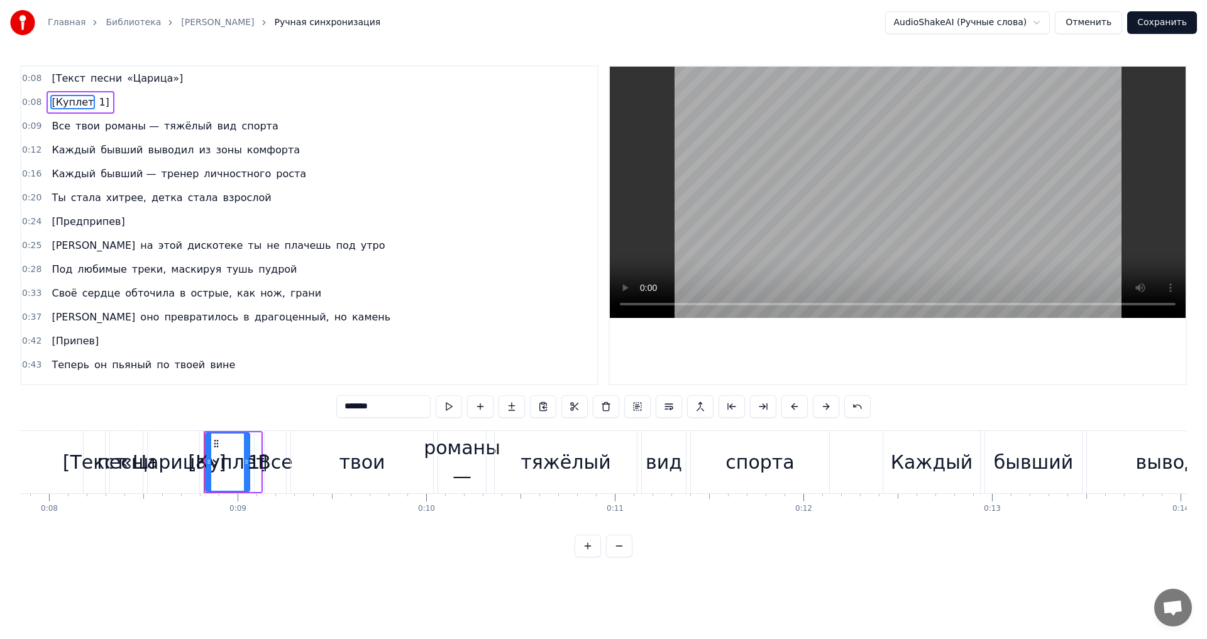
click at [180, 128] on span "тяжёлый" at bounding box center [188, 126] width 50 height 14
type input "*******"
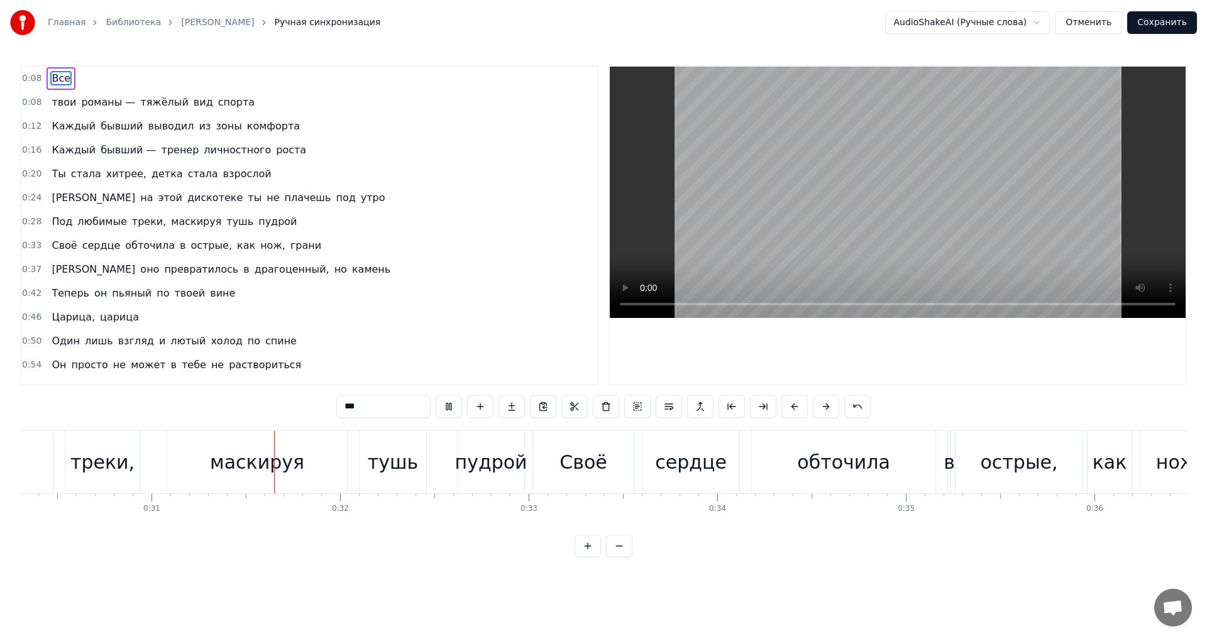
scroll to position [0, 5777]
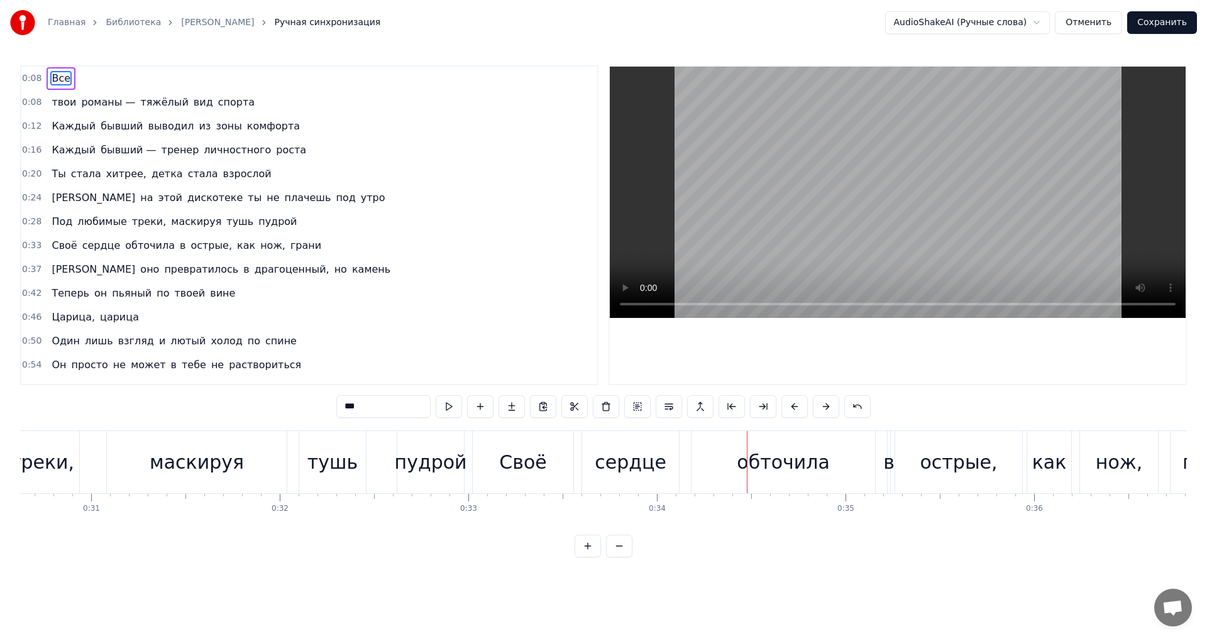
click at [58, 24] on link "Главная" at bounding box center [67, 22] width 38 height 13
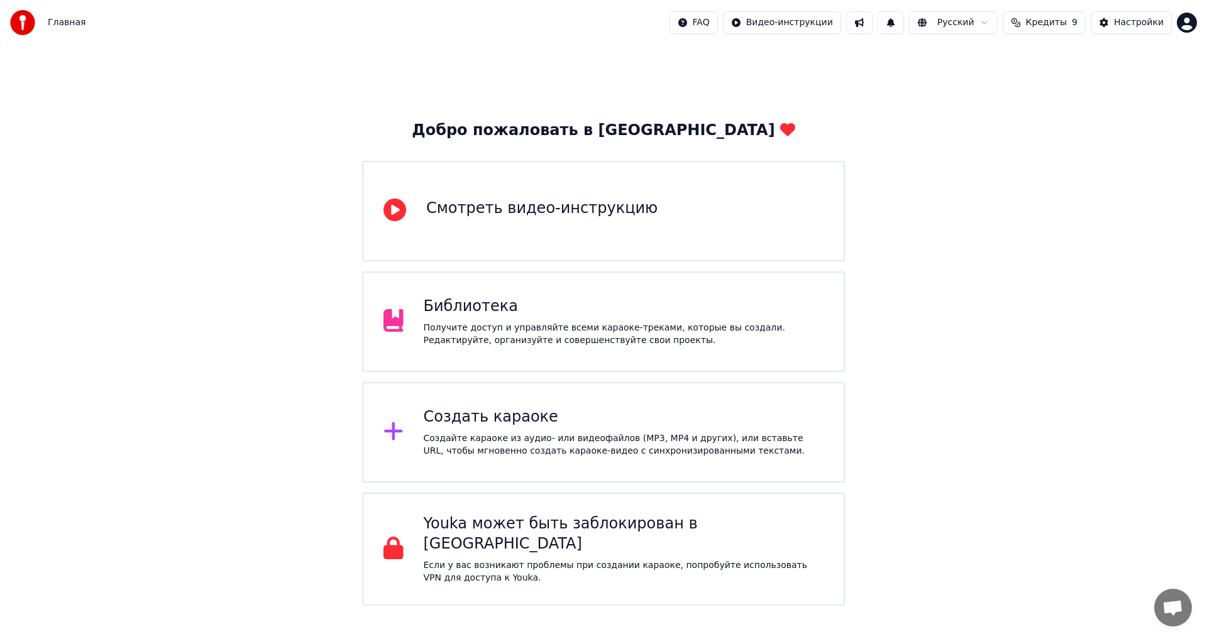
click at [549, 324] on div "Получите доступ и управляйте всеми караоке-треками, которые вы создали. Редакти…" at bounding box center [624, 334] width 401 height 25
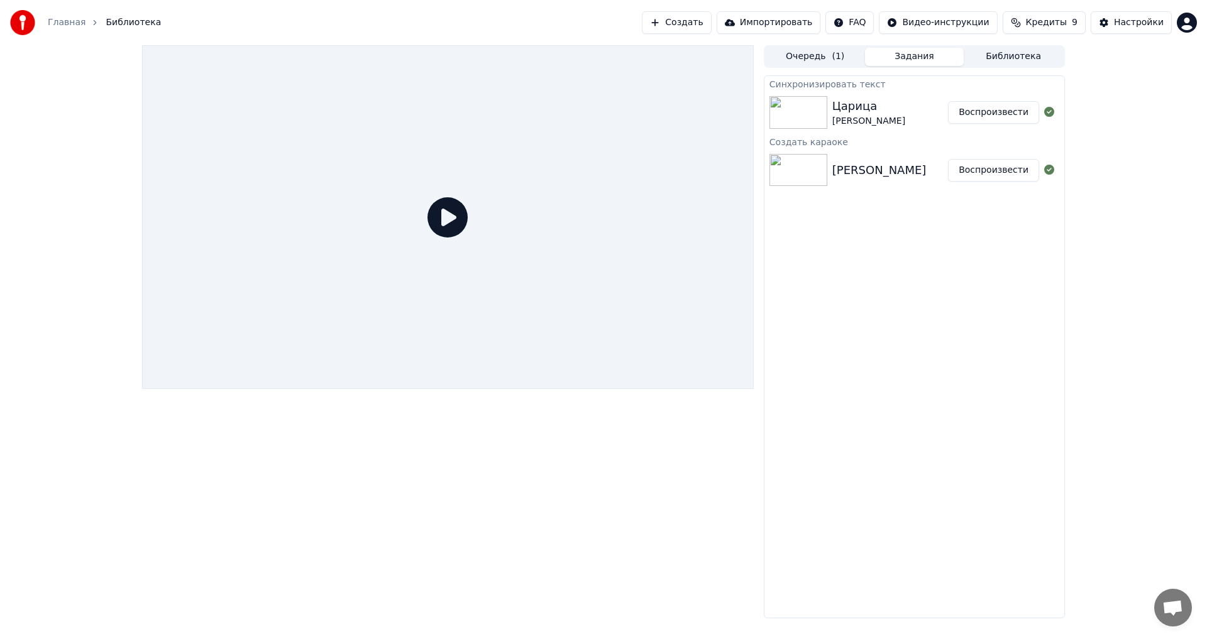
click at [890, 114] on div "Царица [PERSON_NAME]" at bounding box center [891, 112] width 116 height 30
click at [1017, 114] on button "Воспроизвести" at bounding box center [993, 112] width 91 height 23
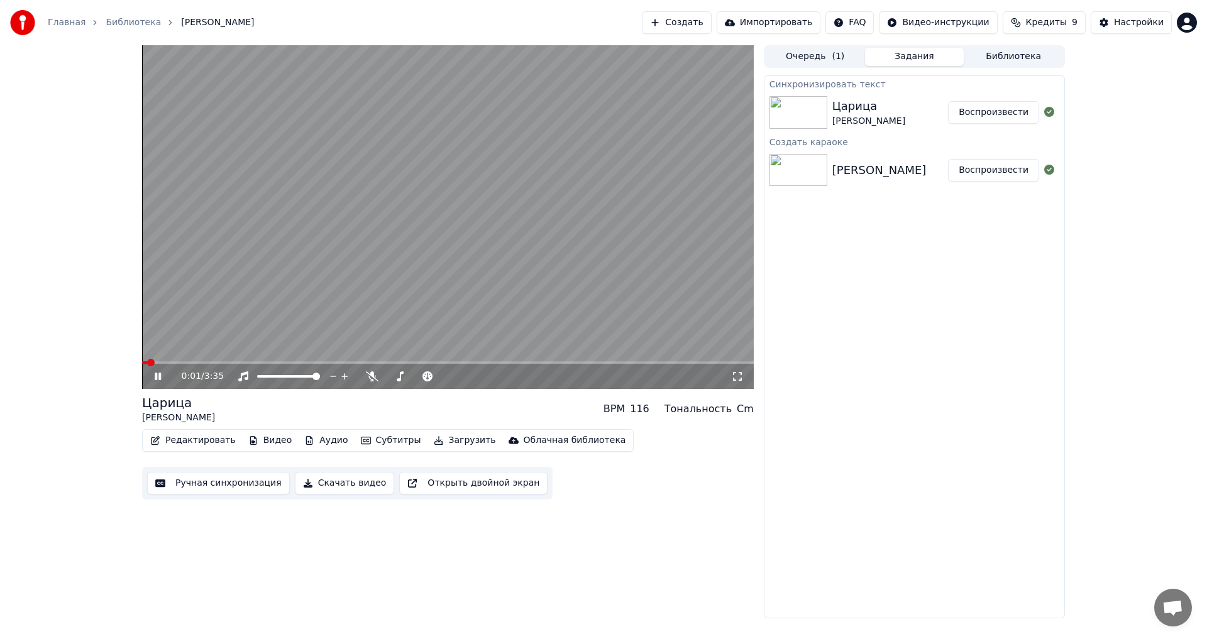
click at [167, 360] on video at bounding box center [448, 217] width 612 height 344
click at [170, 363] on span at bounding box center [448, 363] width 612 height 3
click at [203, 327] on video at bounding box center [448, 217] width 612 height 344
click at [152, 363] on span at bounding box center [149, 363] width 14 height 3
click at [478, 264] on video at bounding box center [448, 217] width 612 height 344
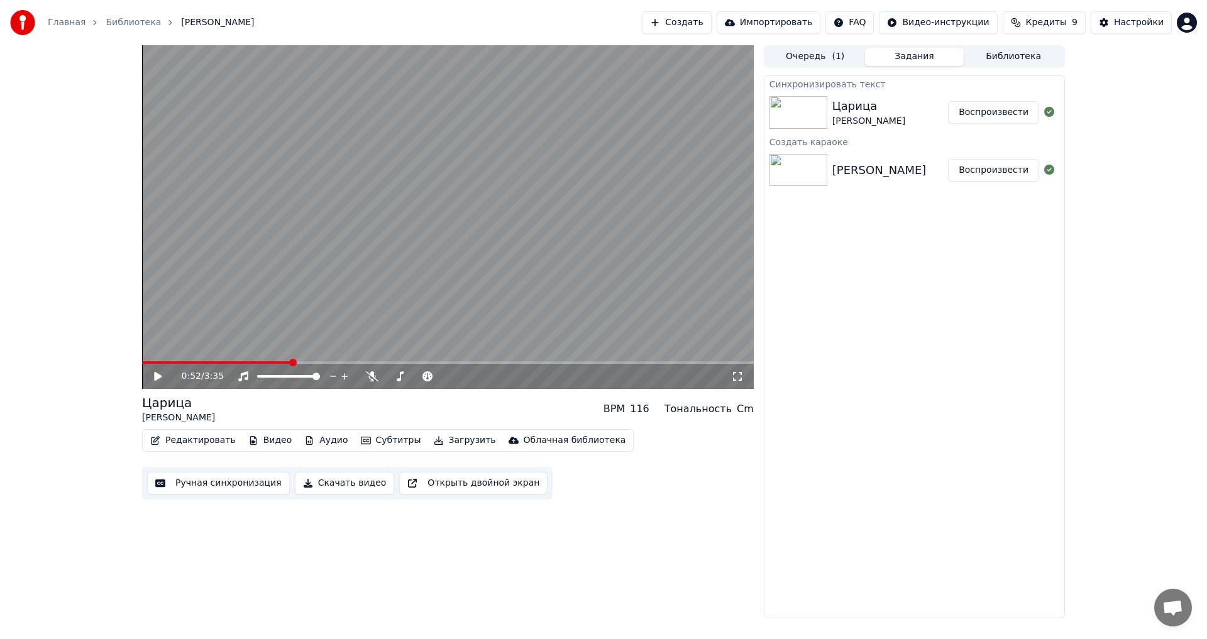
click at [180, 441] on button "Редактировать" at bounding box center [193, 441] width 96 height 18
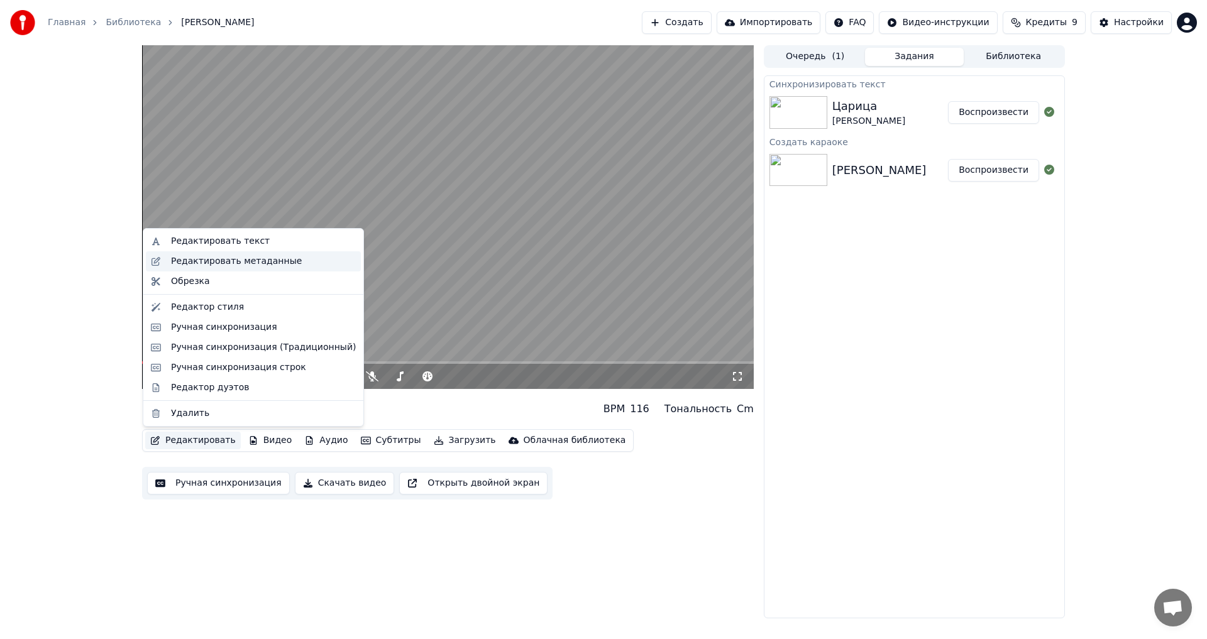
click at [222, 257] on div "Редактировать метаданные" at bounding box center [236, 261] width 131 height 13
click at [196, 439] on button "Редактировать" at bounding box center [193, 441] width 96 height 18
click at [209, 263] on div "Редактировать метаданные" at bounding box center [236, 261] width 131 height 13
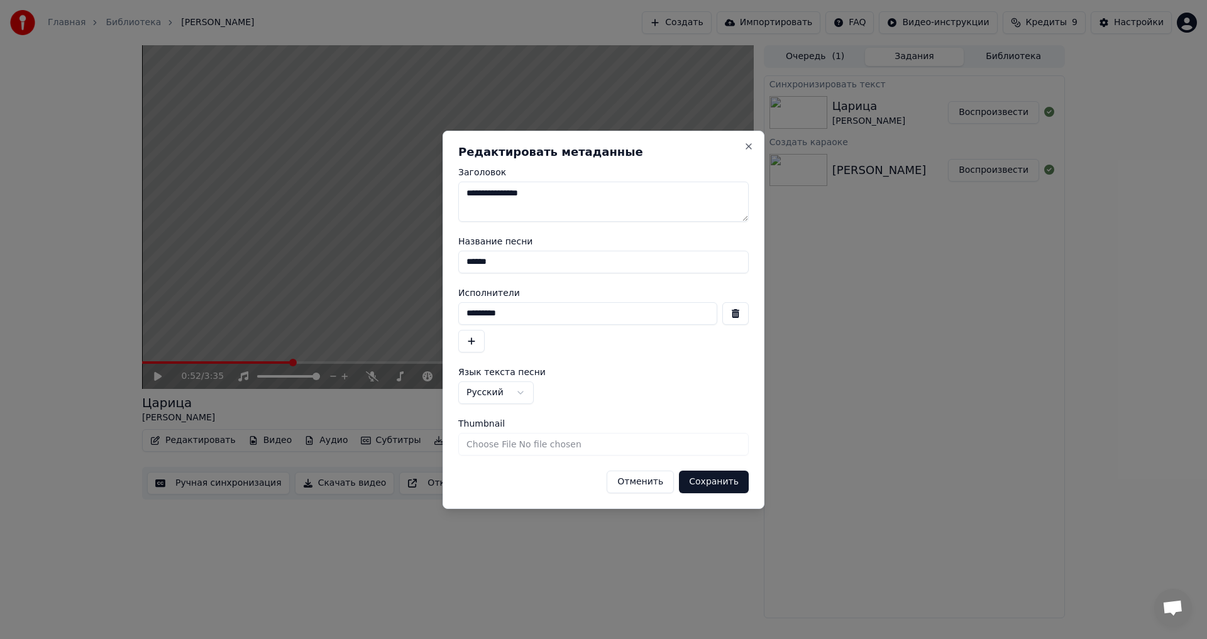
click at [590, 418] on form "**********" at bounding box center [603, 331] width 291 height 326
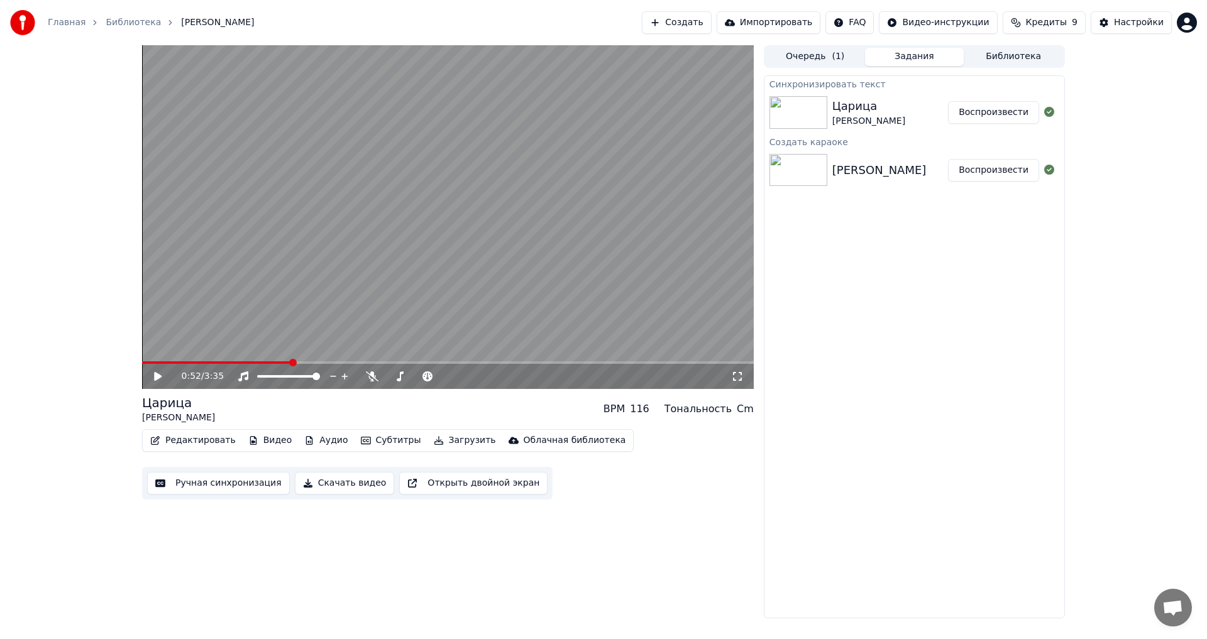
click at [123, 24] on link "Библиотека" at bounding box center [133, 22] width 55 height 13
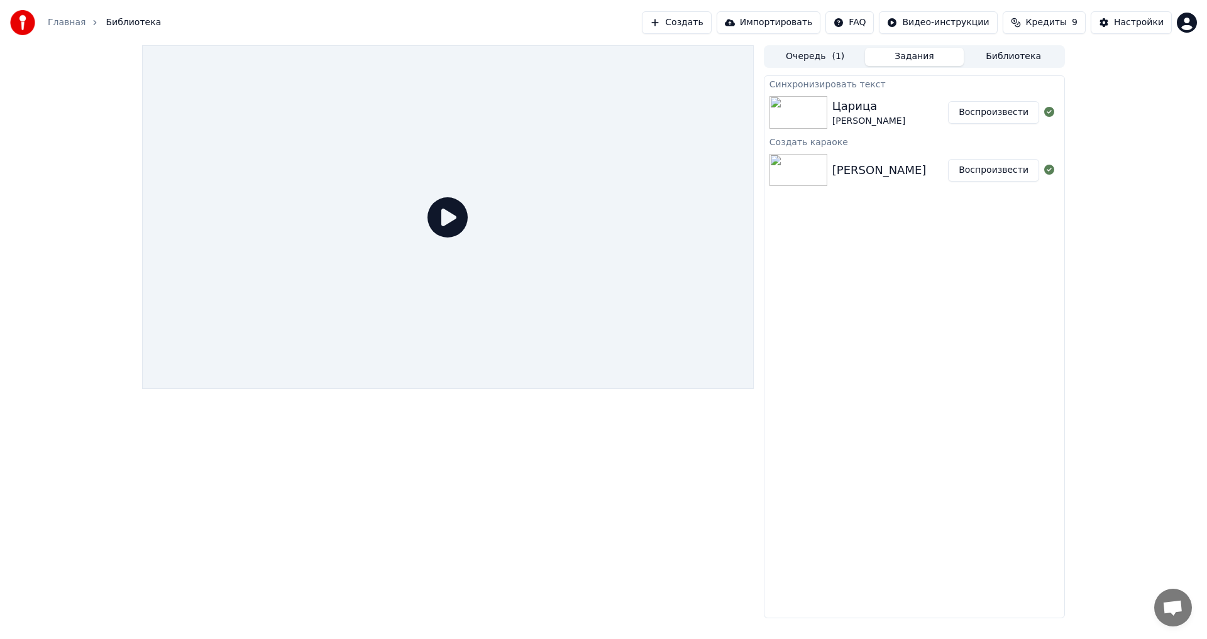
click at [865, 125] on div "[PERSON_NAME]" at bounding box center [869, 121] width 73 height 13
click at [1043, 21] on span "Кредиты" at bounding box center [1046, 22] width 41 height 13
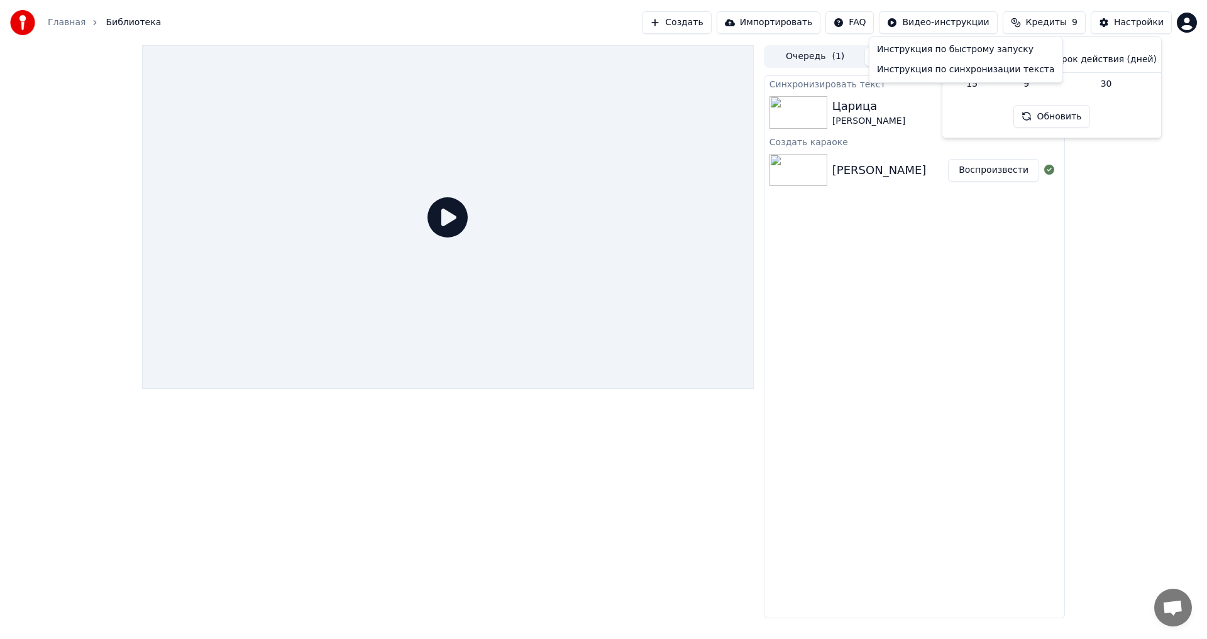
click at [948, 22] on html "Главная Библиотека Создать Импортировать FAQ Видео-инструкции Кредиты 9 Настрой…" at bounding box center [603, 319] width 1207 height 639
click at [865, 14] on html "Главная Библиотека Создать Импортировать FAQ Видео-инструкции Кредиты 9 Настрой…" at bounding box center [603, 319] width 1207 height 639
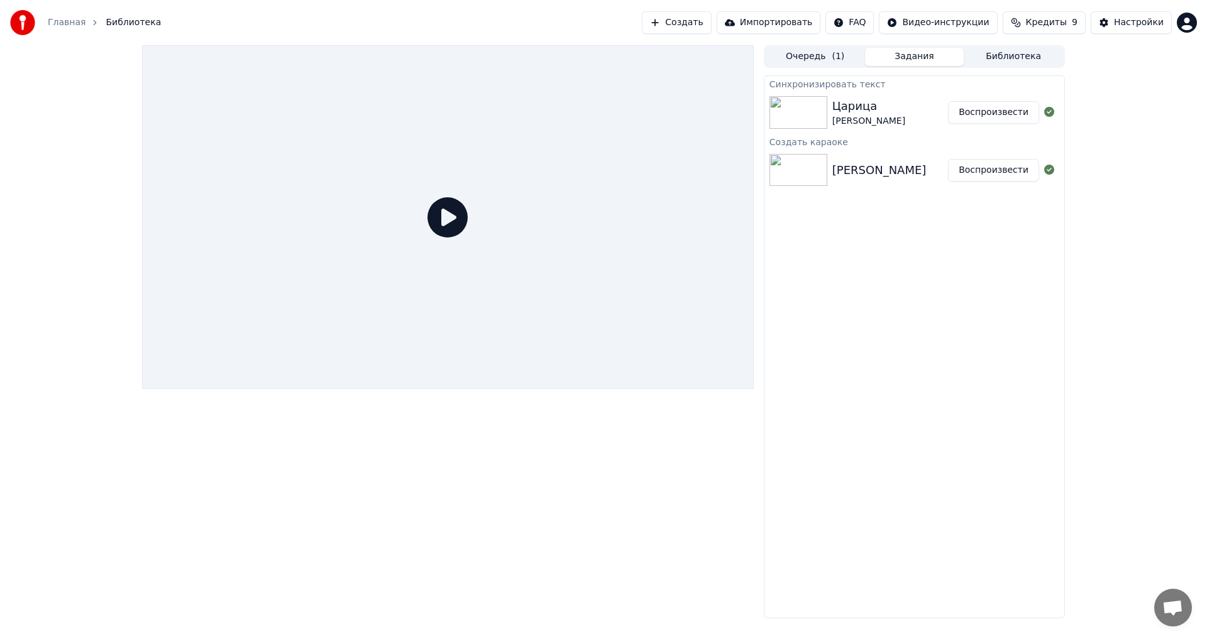
click at [1046, 25] on span "Кредиты" at bounding box center [1046, 22] width 41 height 13
click at [855, 310] on div "Синхронизировать текст Царица [PERSON_NAME] Воспроизвести Создать караоке [PERS…" at bounding box center [914, 346] width 301 height 543
click at [929, 121] on div "Царица [PERSON_NAME]" at bounding box center [891, 112] width 116 height 30
click at [814, 114] on img at bounding box center [799, 112] width 58 height 33
click at [901, 97] on div "Царица [PERSON_NAME]" at bounding box center [891, 112] width 116 height 30
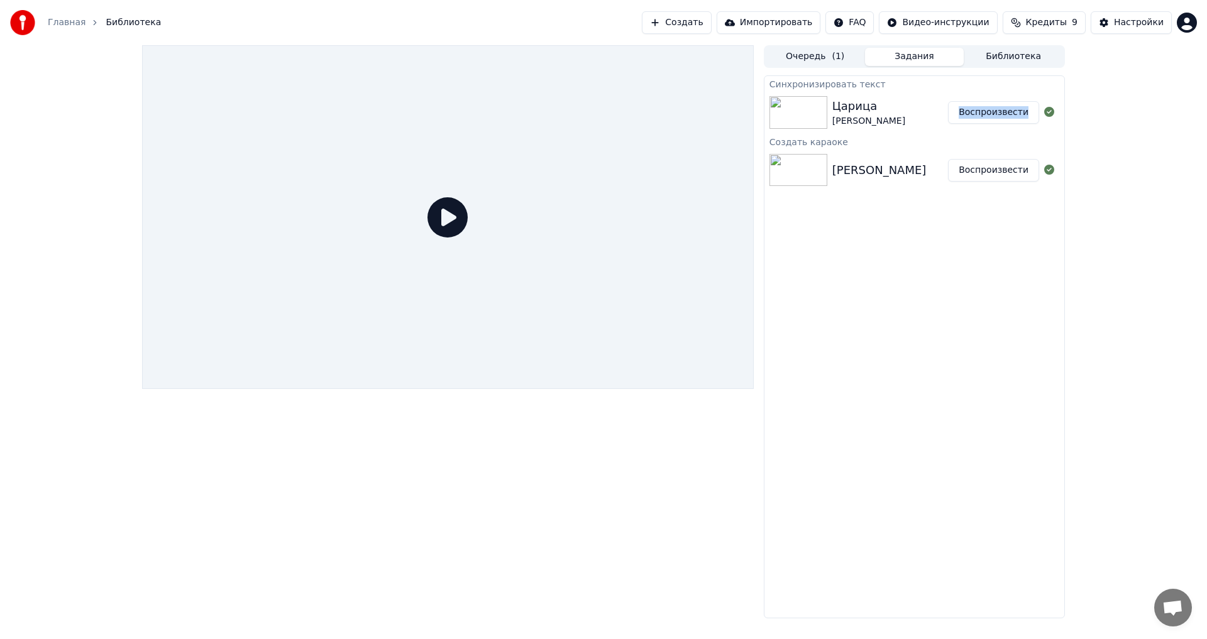
click at [901, 97] on div "Царица [PERSON_NAME]" at bounding box center [891, 112] width 116 height 30
click at [1007, 61] on button "Библиотека" at bounding box center [1013, 57] width 99 height 18
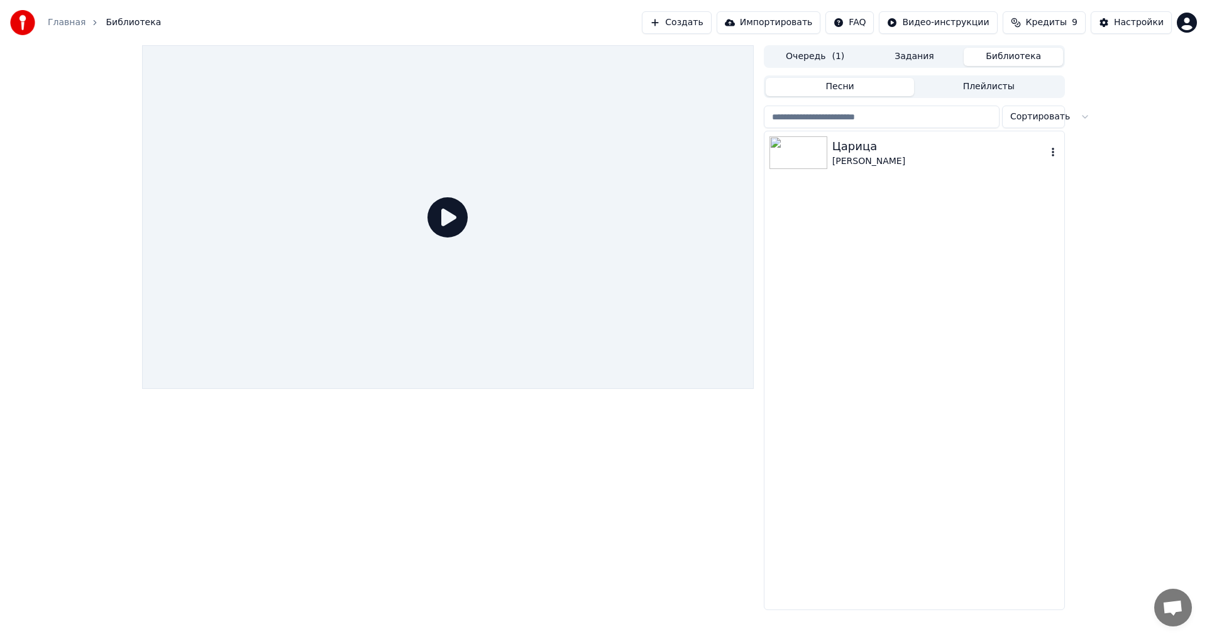
click at [1055, 152] on icon "button" at bounding box center [1053, 152] width 13 height 10
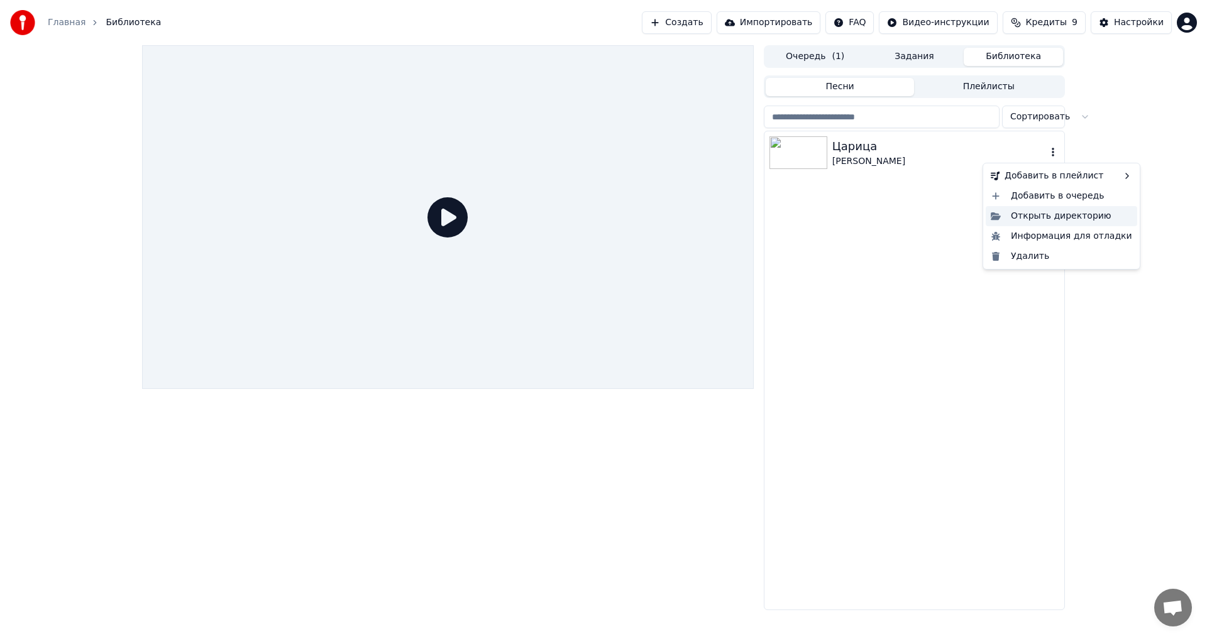
click at [1061, 210] on div "Открыть директорию" at bounding box center [1062, 216] width 152 height 20
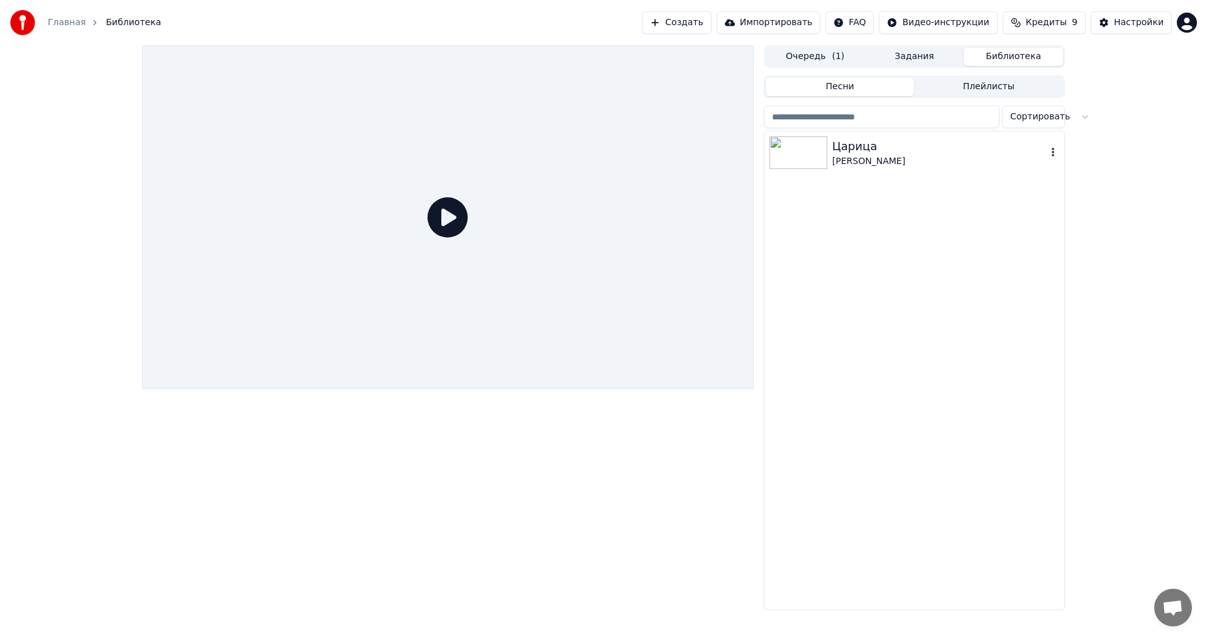
click at [1055, 150] on icon "button" at bounding box center [1053, 152] width 13 height 10
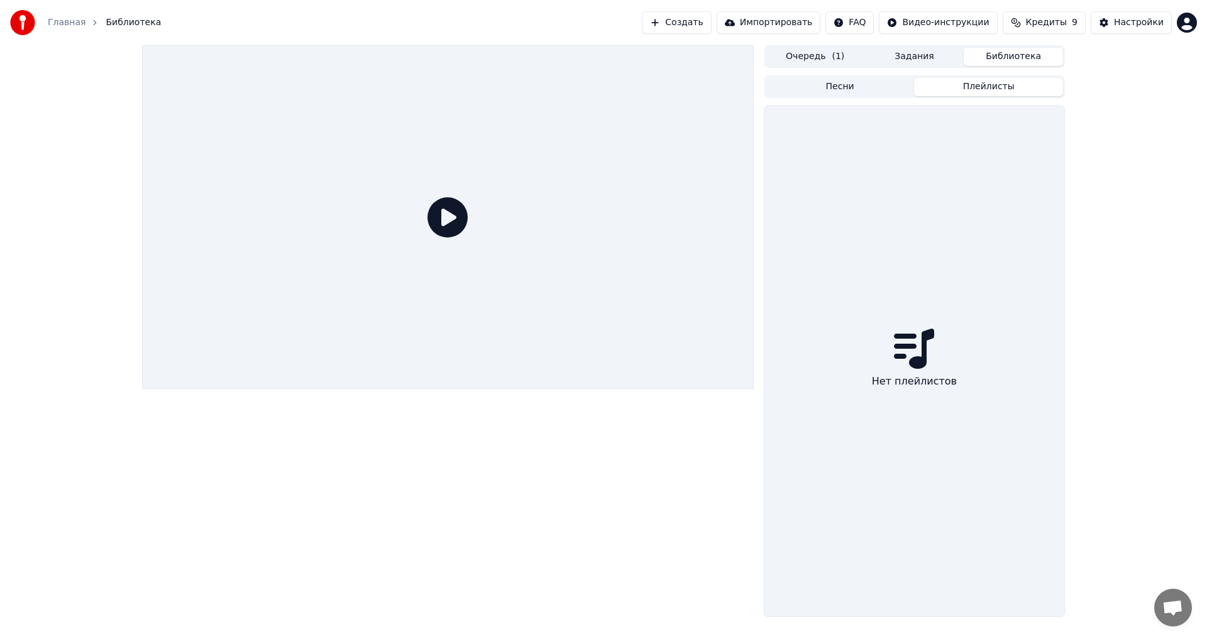
click at [963, 86] on button "Плейлисты" at bounding box center [988, 87] width 149 height 18
click at [869, 91] on button "Песни" at bounding box center [840, 87] width 149 height 18
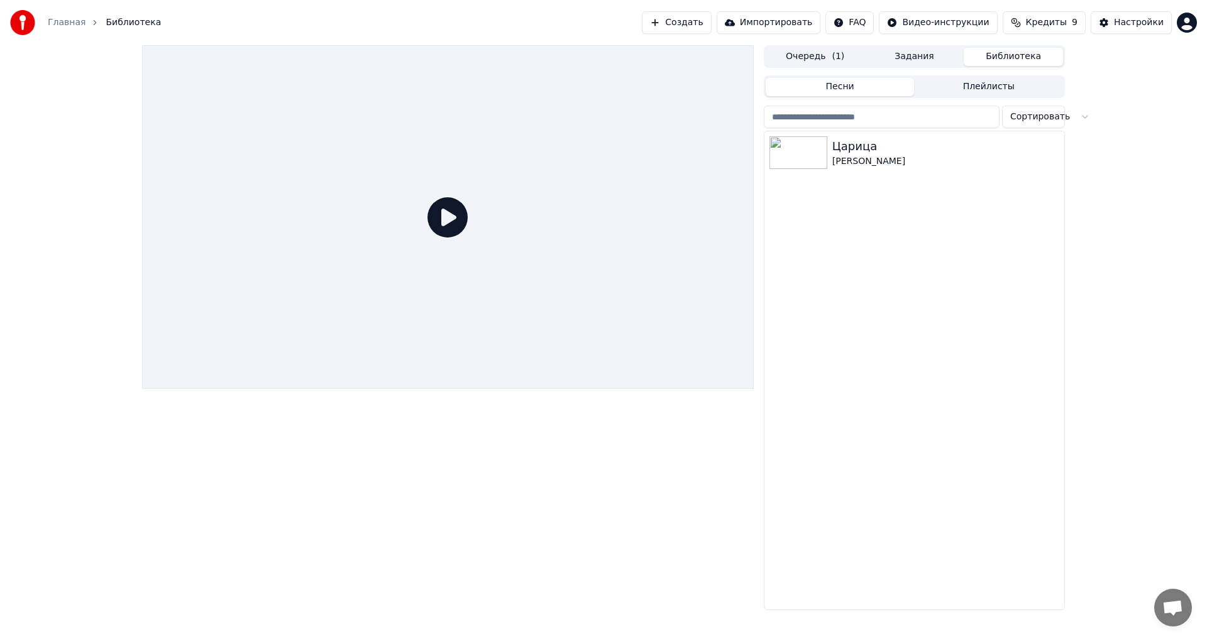
click at [909, 53] on button "Задания" at bounding box center [914, 57] width 99 height 18
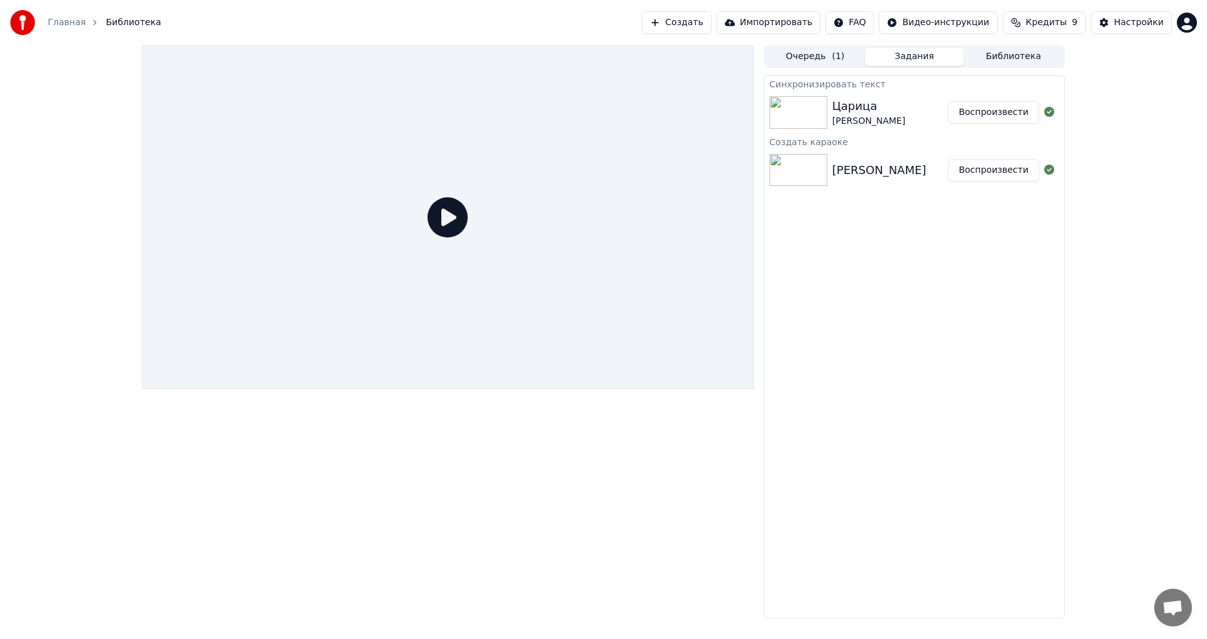
click at [57, 20] on link "Главная" at bounding box center [67, 22] width 38 height 13
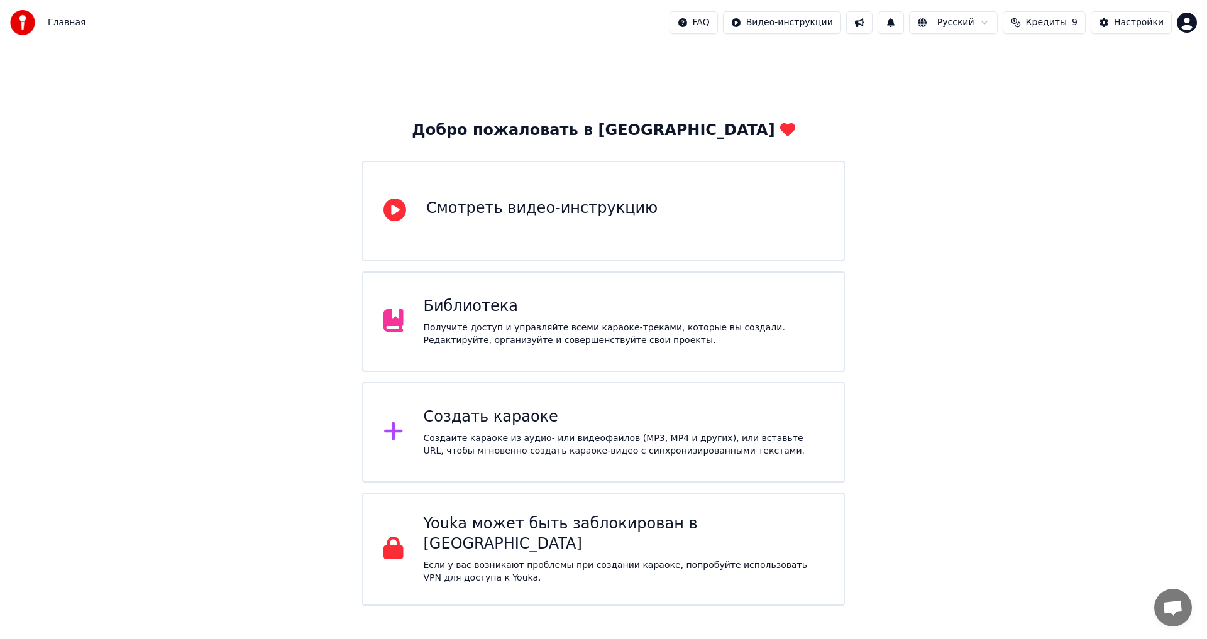
click at [573, 333] on div "Получите доступ и управляйте всеми караоке-треками, которые вы создали. Редакти…" at bounding box center [624, 334] width 401 height 25
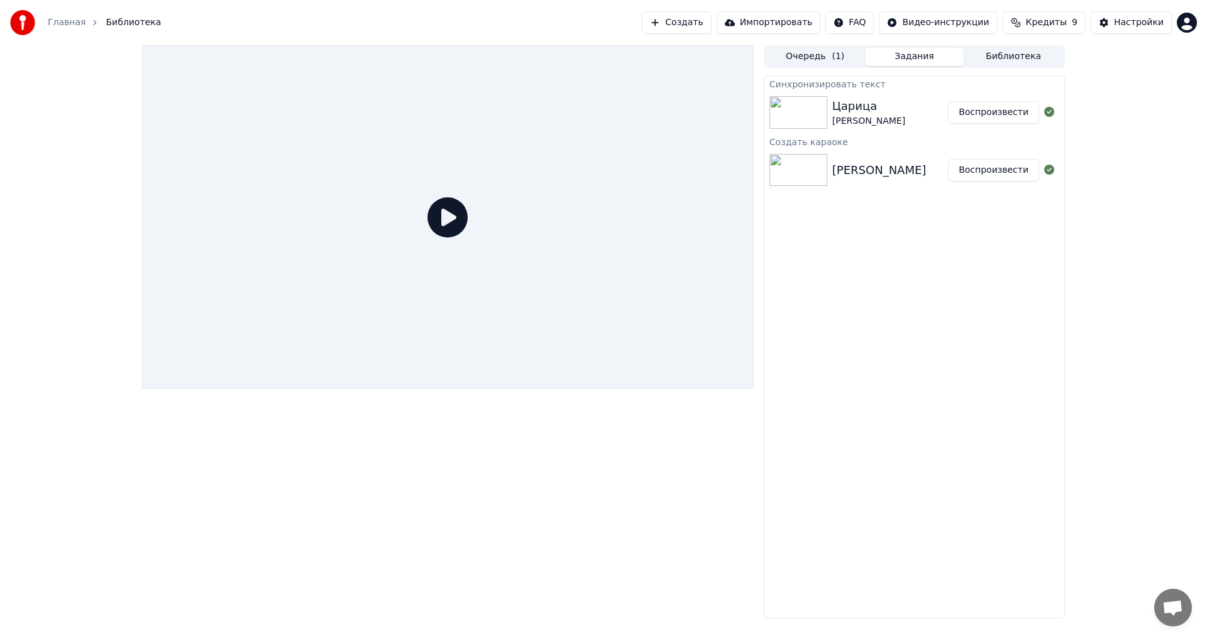
click at [811, 119] on img at bounding box center [799, 112] width 58 height 33
click at [438, 214] on icon at bounding box center [448, 217] width 40 height 40
click at [900, 123] on div "Царица [PERSON_NAME]" at bounding box center [891, 112] width 116 height 30
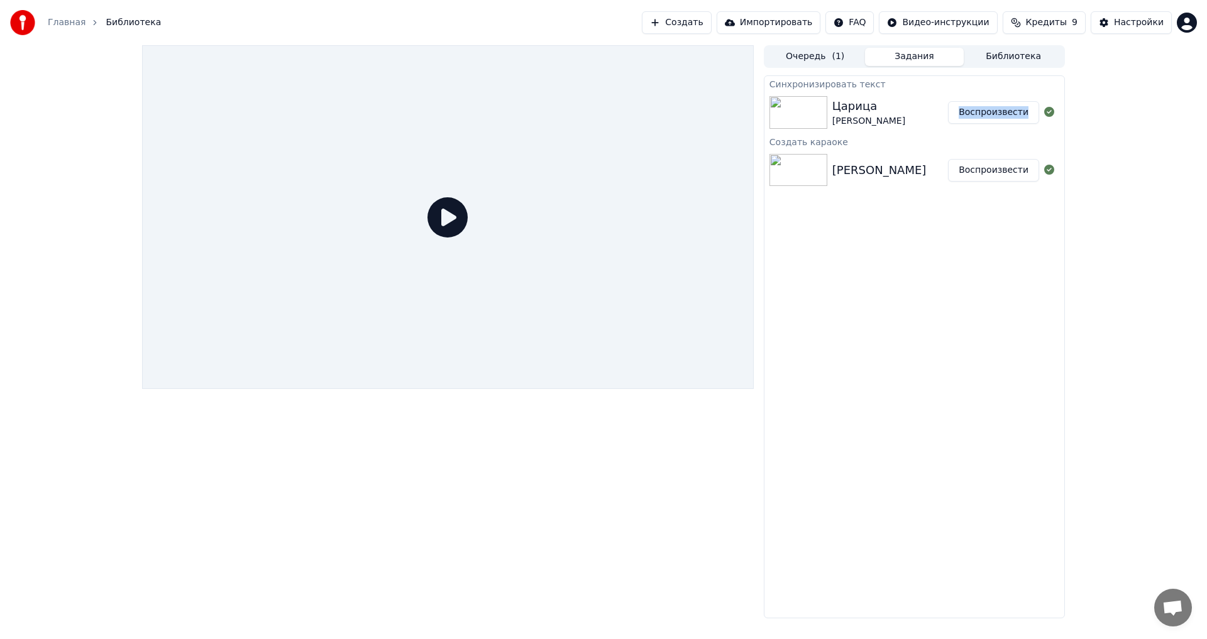
click at [972, 116] on button "Воспроизвести" at bounding box center [993, 112] width 91 height 23
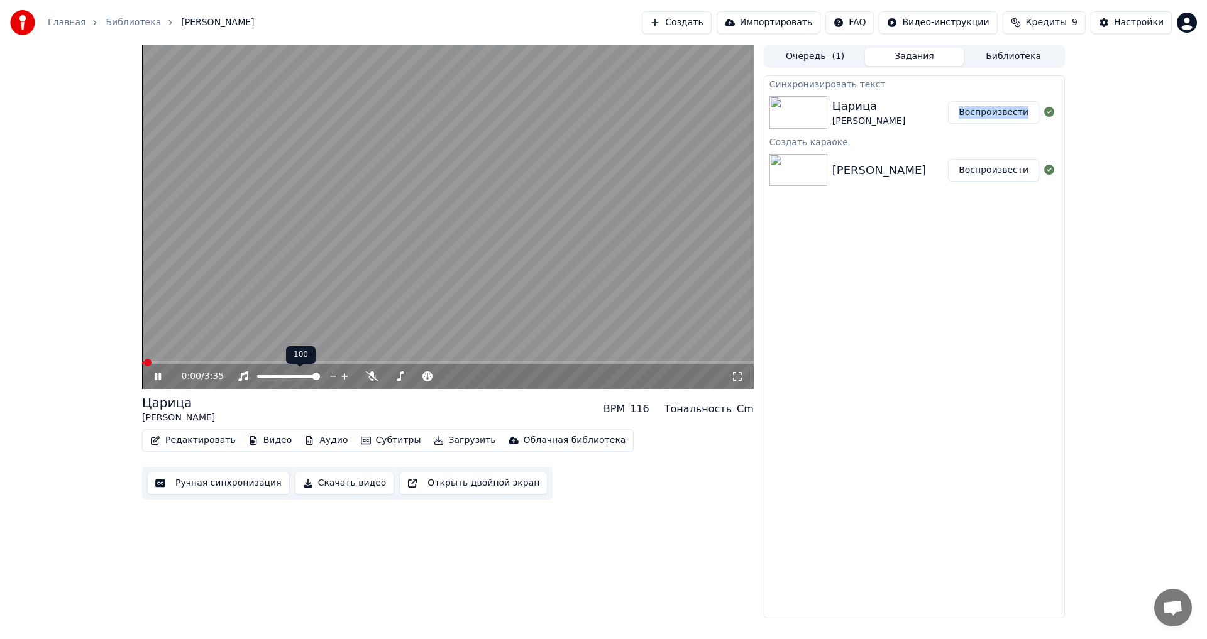
click at [434, 268] on video at bounding box center [448, 217] width 612 height 344
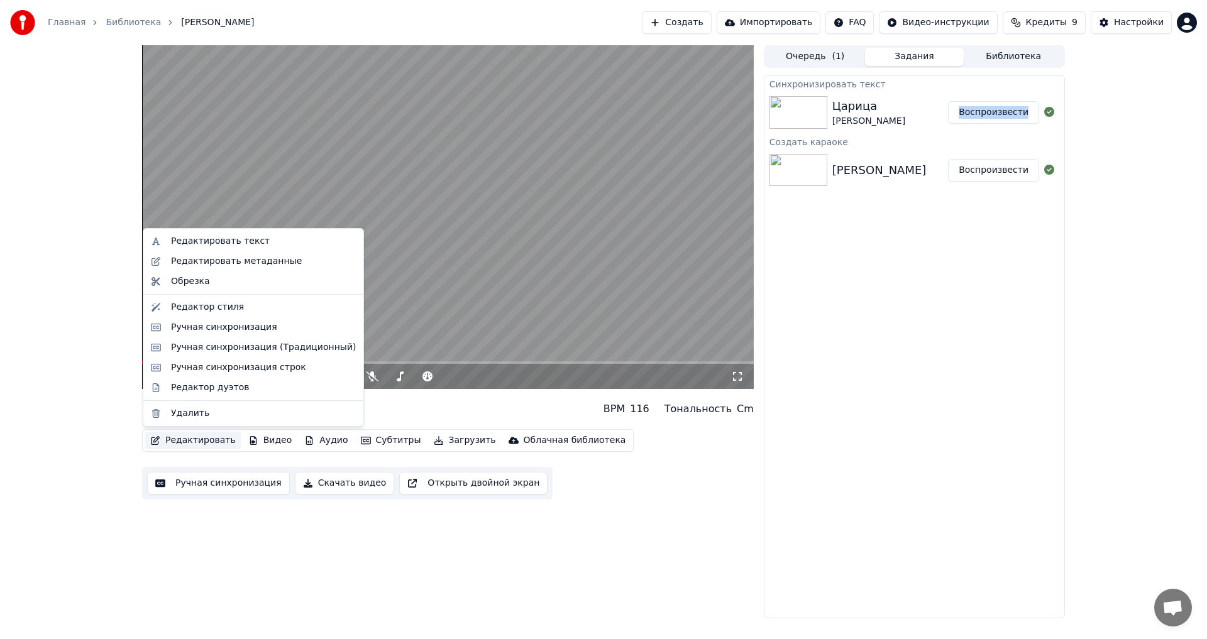
click at [185, 443] on button "Редактировать" at bounding box center [193, 441] width 96 height 18
click at [196, 316] on div "Редактор стиля" at bounding box center [253, 307] width 215 height 20
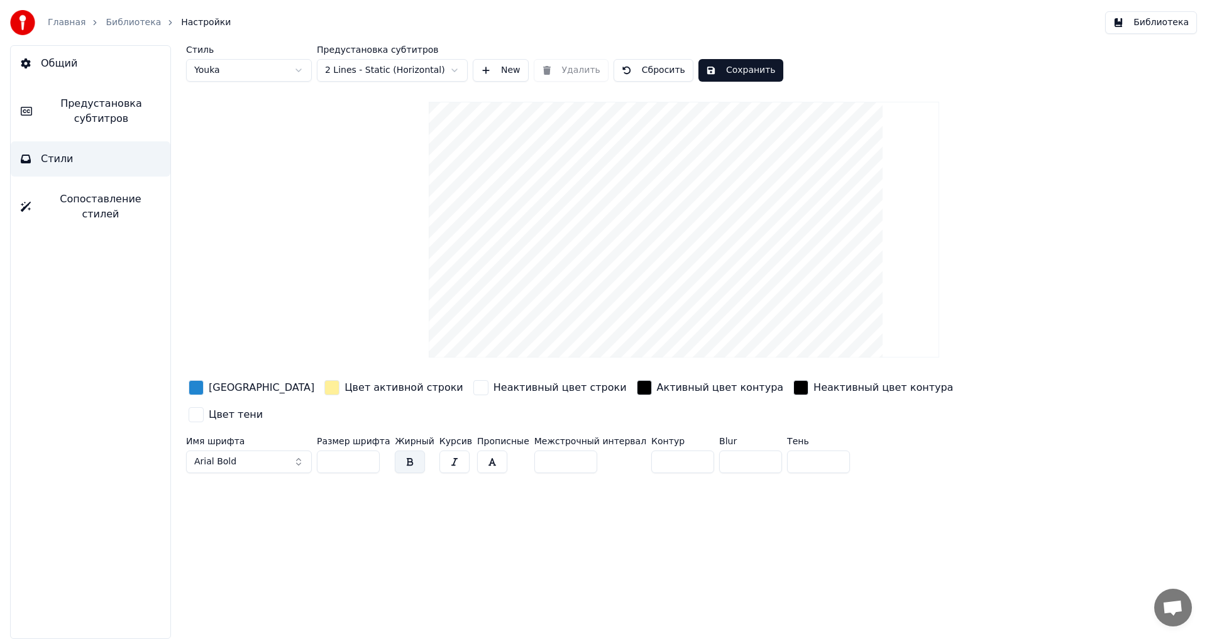
click at [87, 65] on button "Общий" at bounding box center [91, 63] width 160 height 35
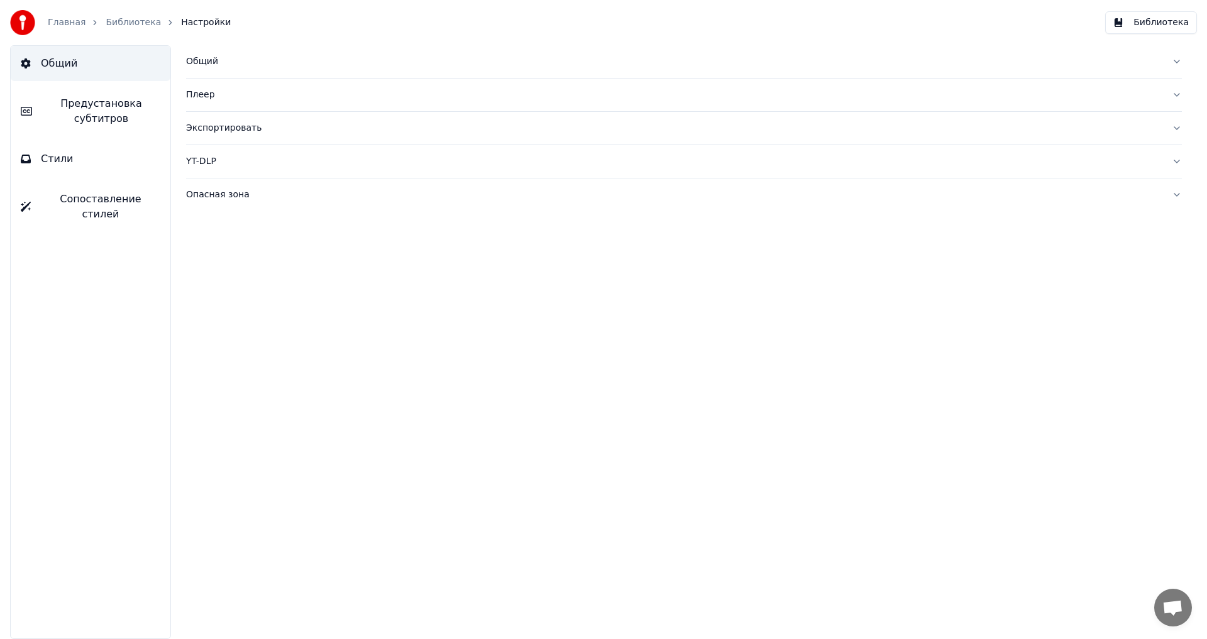
click at [70, 19] on link "Главная" at bounding box center [67, 22] width 38 height 13
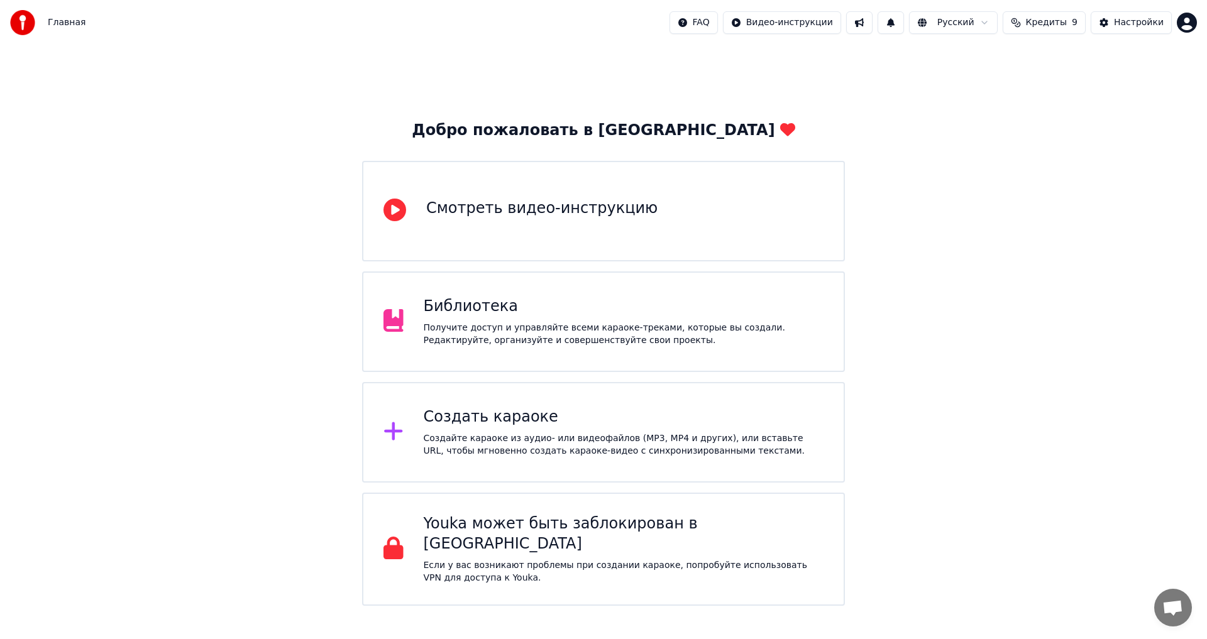
click at [501, 318] on div "Библиотека Получите доступ и управляйте всеми караоке-треками, которые вы созда…" at bounding box center [624, 322] width 401 height 50
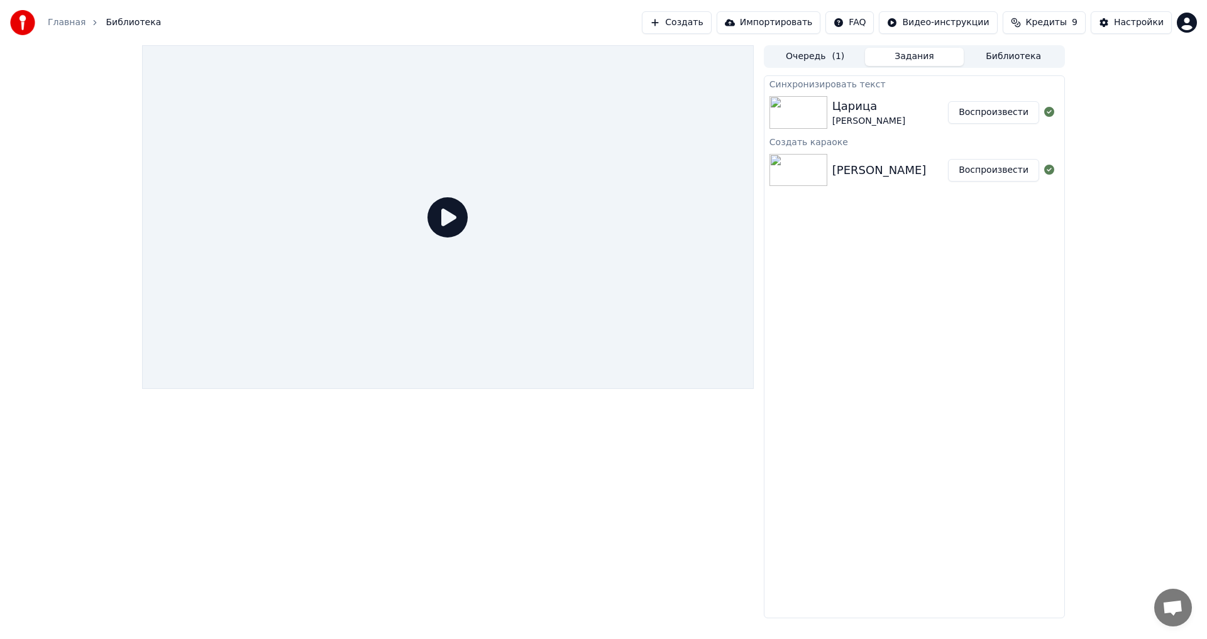
click at [922, 112] on div "Царица [PERSON_NAME]" at bounding box center [891, 112] width 116 height 30
click at [998, 122] on button "Воспроизвести" at bounding box center [993, 112] width 91 height 23
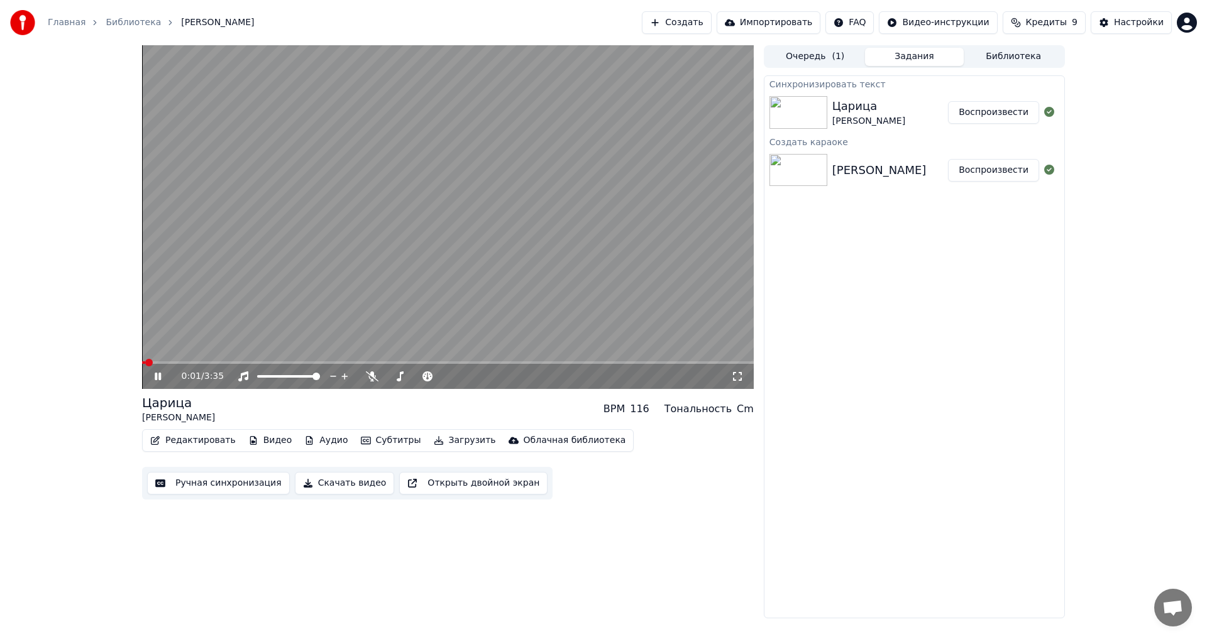
click at [205, 445] on button "Редактировать" at bounding box center [193, 441] width 96 height 18
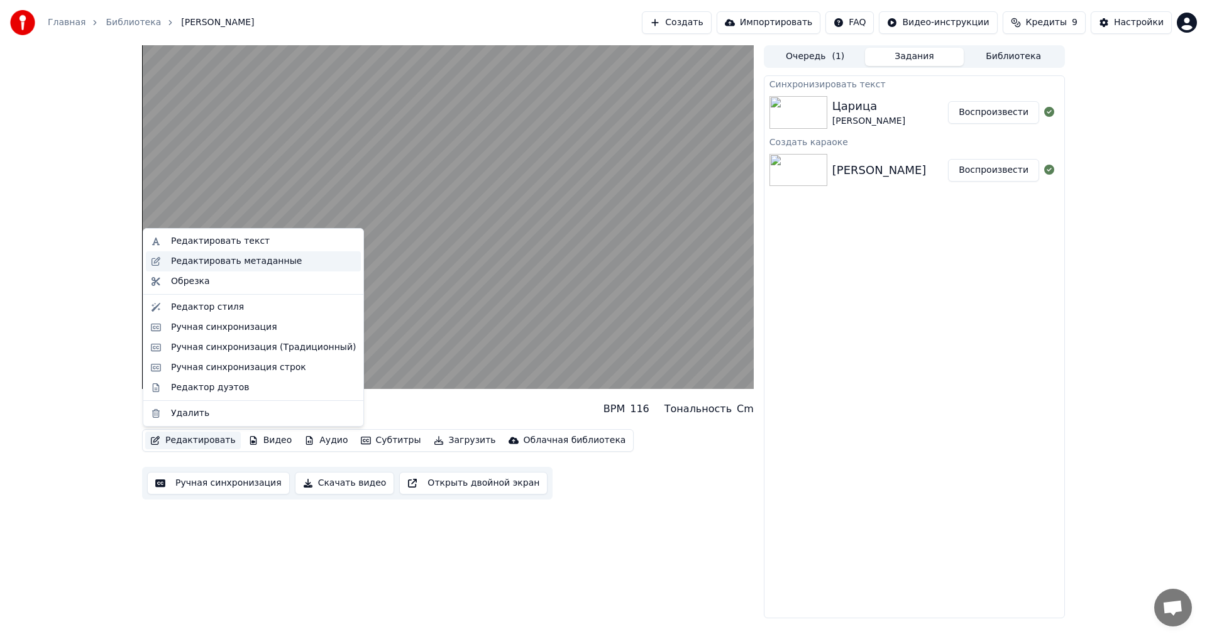
click at [235, 260] on div "Редактировать метаданные" at bounding box center [236, 261] width 131 height 13
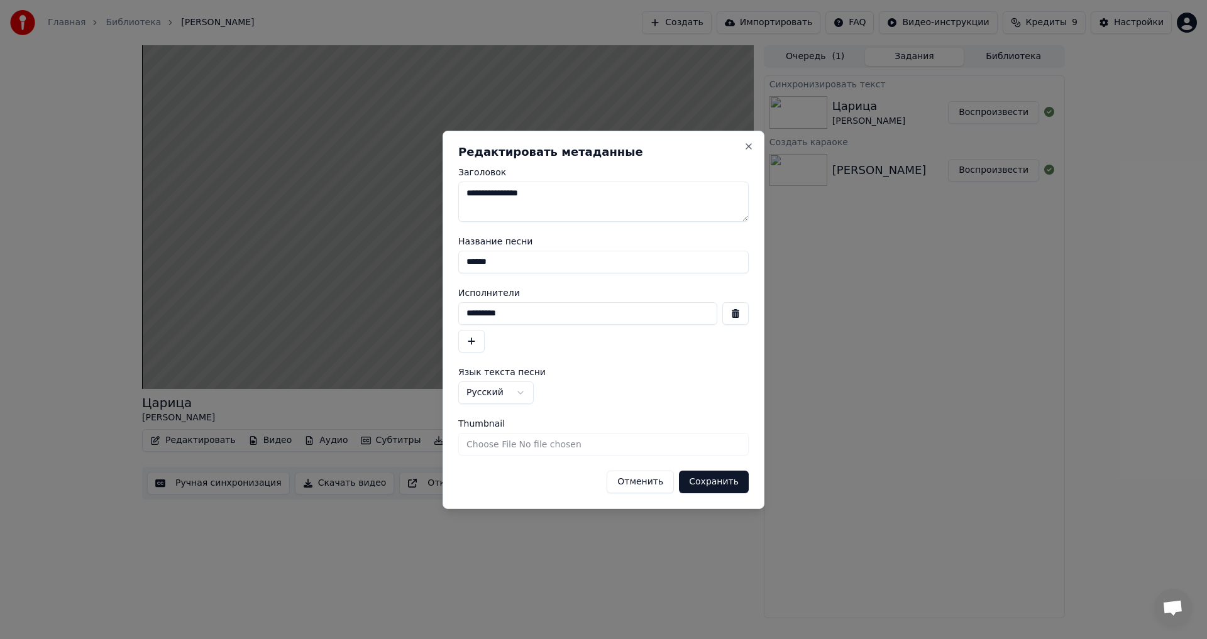
click at [584, 446] on input "Thumbnail" at bounding box center [603, 444] width 291 height 23
type input "**********"
click at [711, 483] on button "Сохранить" at bounding box center [714, 482] width 70 height 23
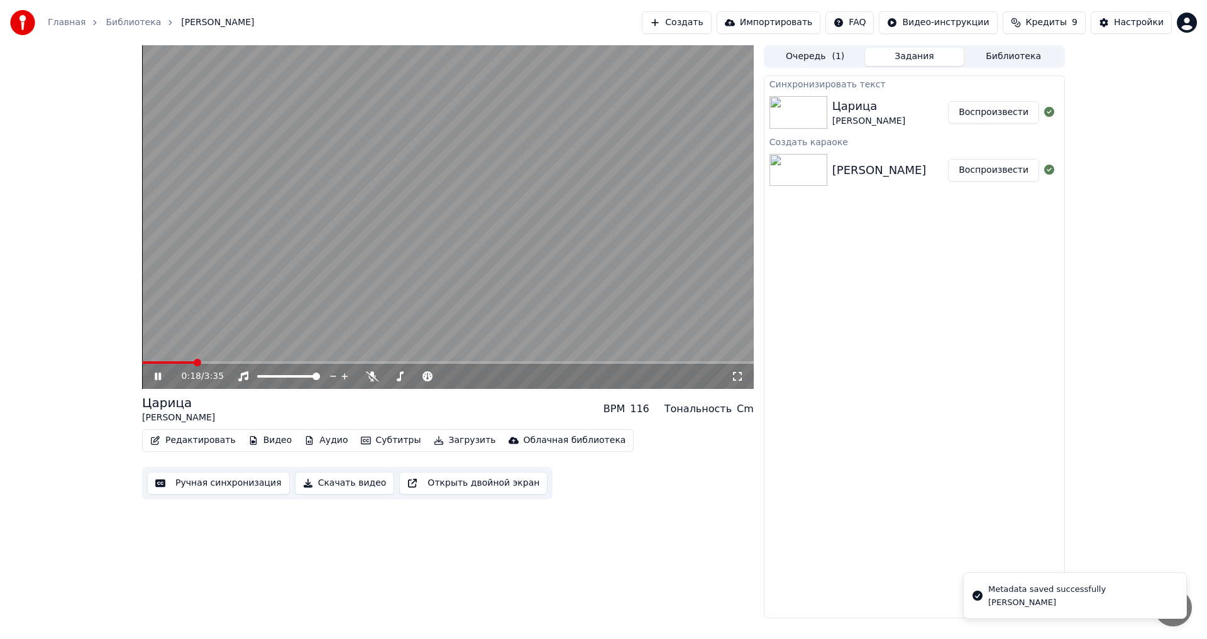
click at [199, 439] on button "Редактировать" at bounding box center [193, 441] width 96 height 18
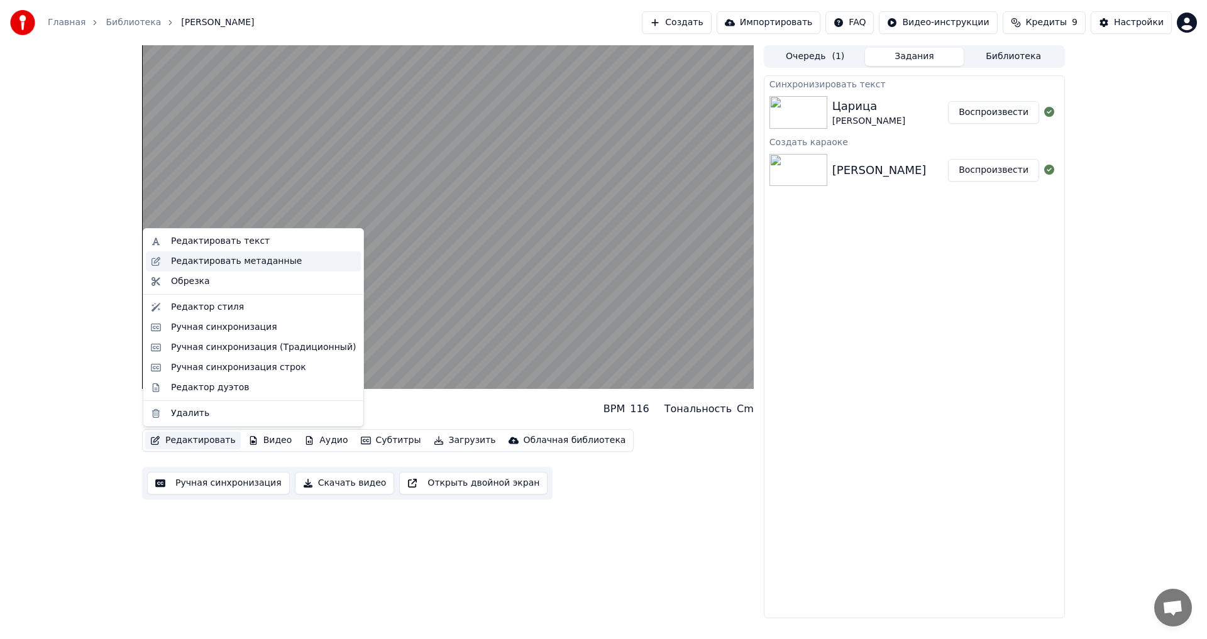
click at [203, 266] on div "Редактировать метаданные" at bounding box center [236, 261] width 131 height 13
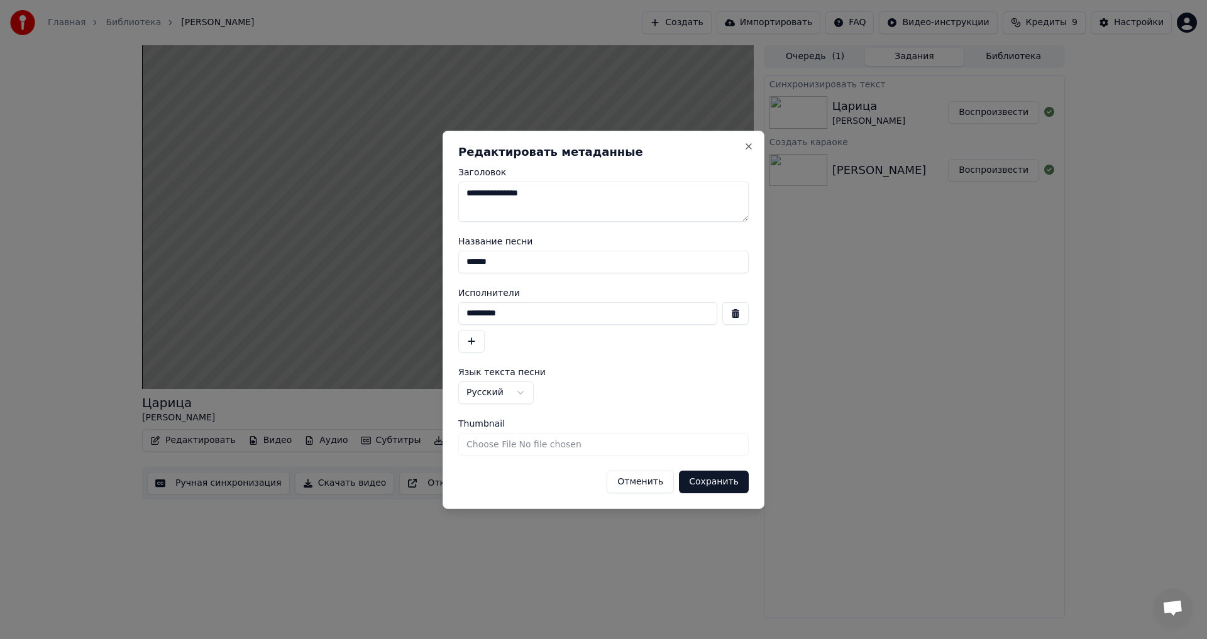
click at [529, 437] on input "Thumbnail" at bounding box center [603, 444] width 291 height 23
type input "**********"
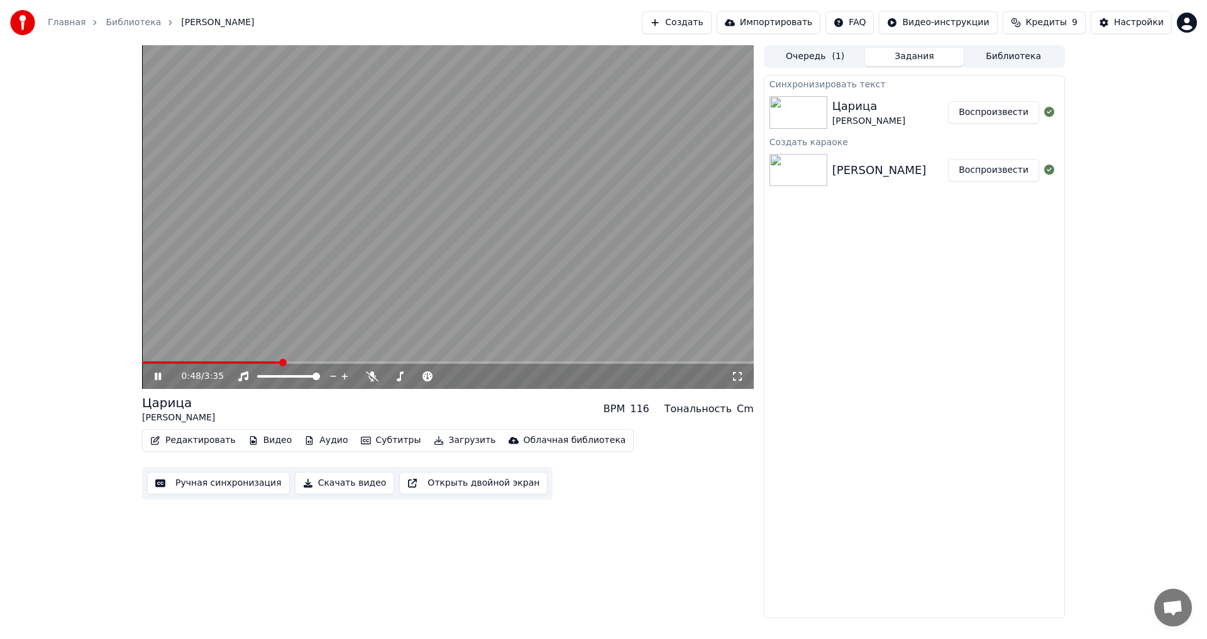
click at [157, 382] on icon at bounding box center [167, 377] width 30 height 10
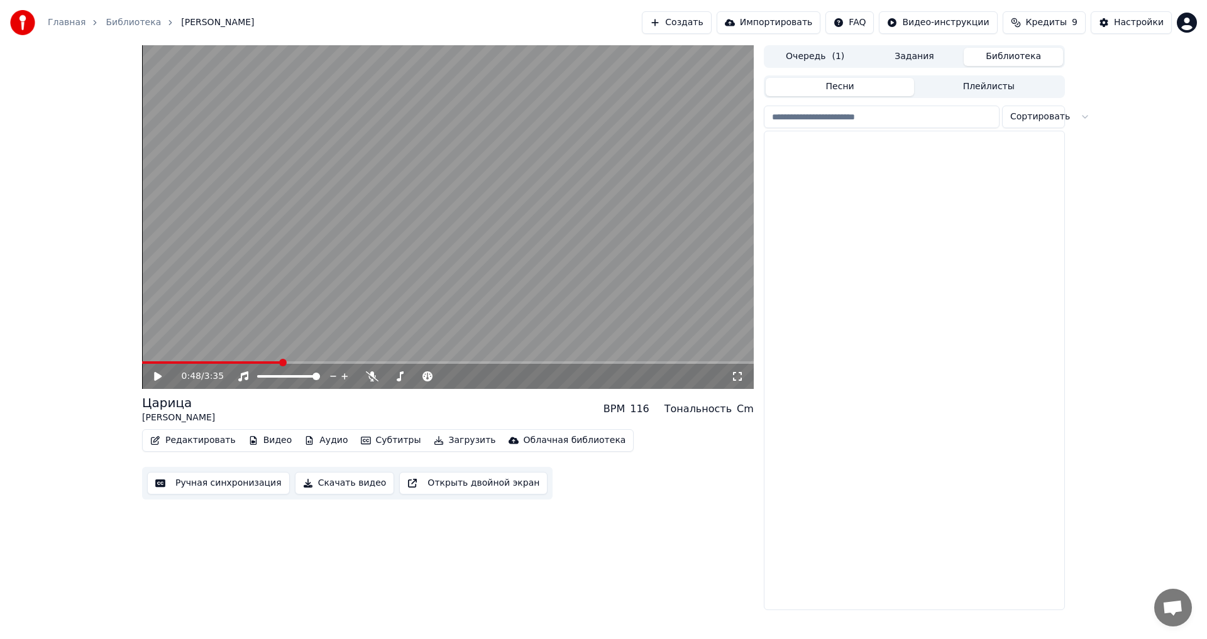
click at [1013, 55] on button "Библиотека" at bounding box center [1013, 57] width 99 height 18
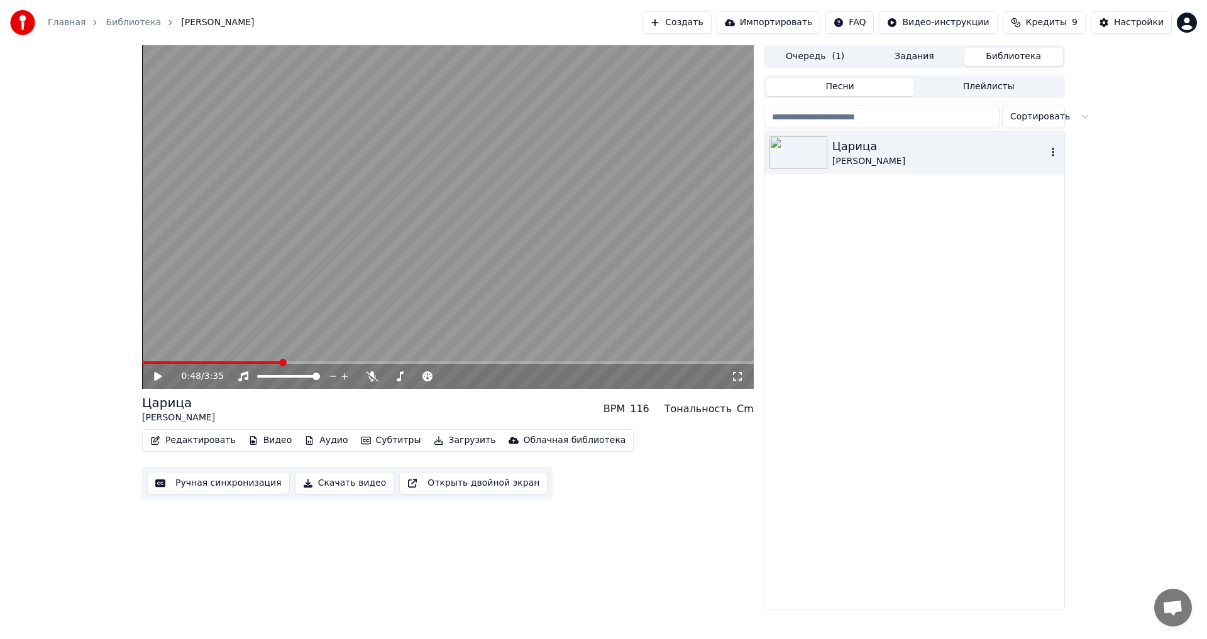
click at [1053, 152] on icon "button" at bounding box center [1053, 152] width 3 height 9
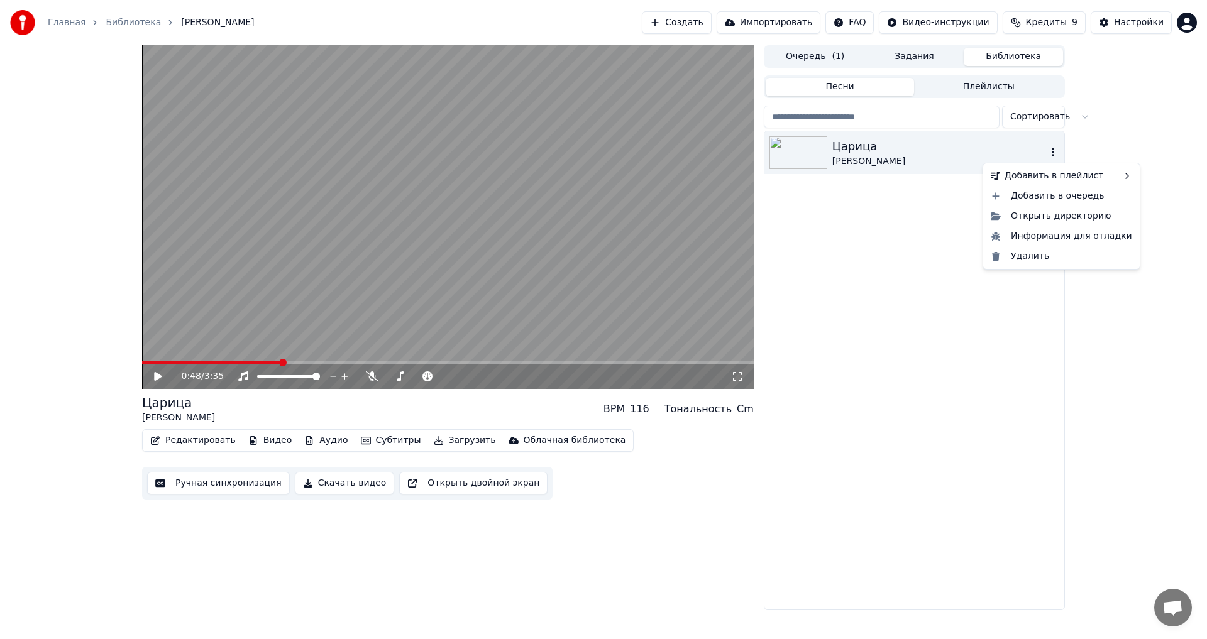
click at [1051, 150] on icon "button" at bounding box center [1053, 152] width 13 height 10
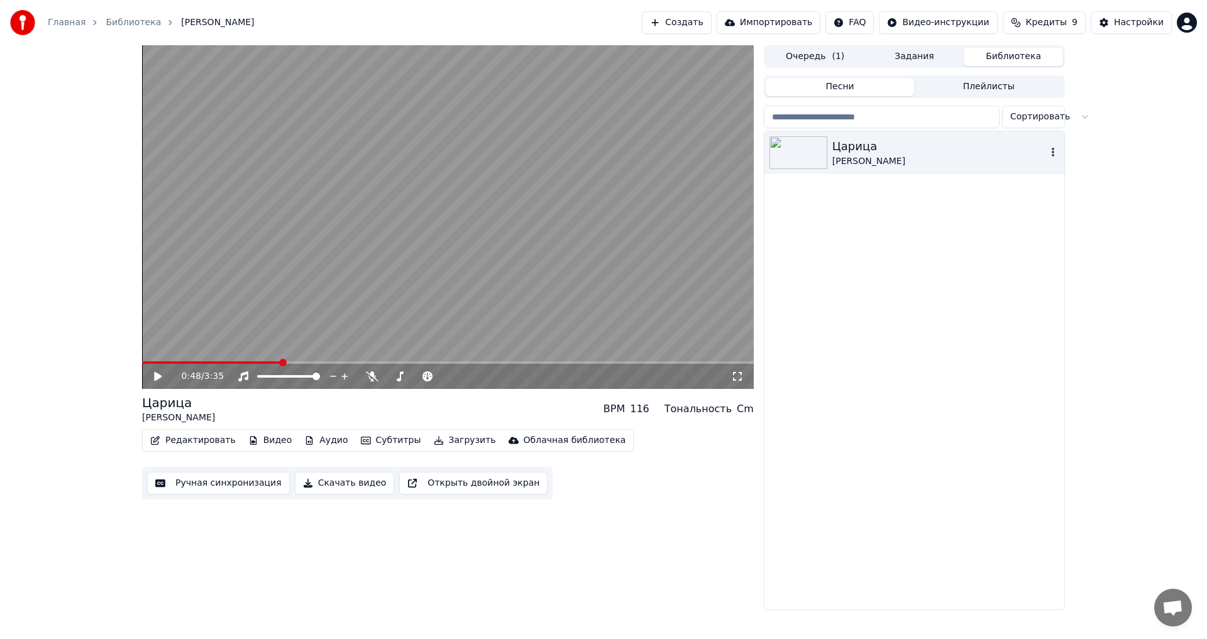
click at [1051, 156] on icon "button" at bounding box center [1053, 152] width 13 height 10
click at [930, 257] on div "Царица [PERSON_NAME]" at bounding box center [915, 370] width 300 height 479
click at [794, 22] on button "Импортировать" at bounding box center [769, 22] width 104 height 23
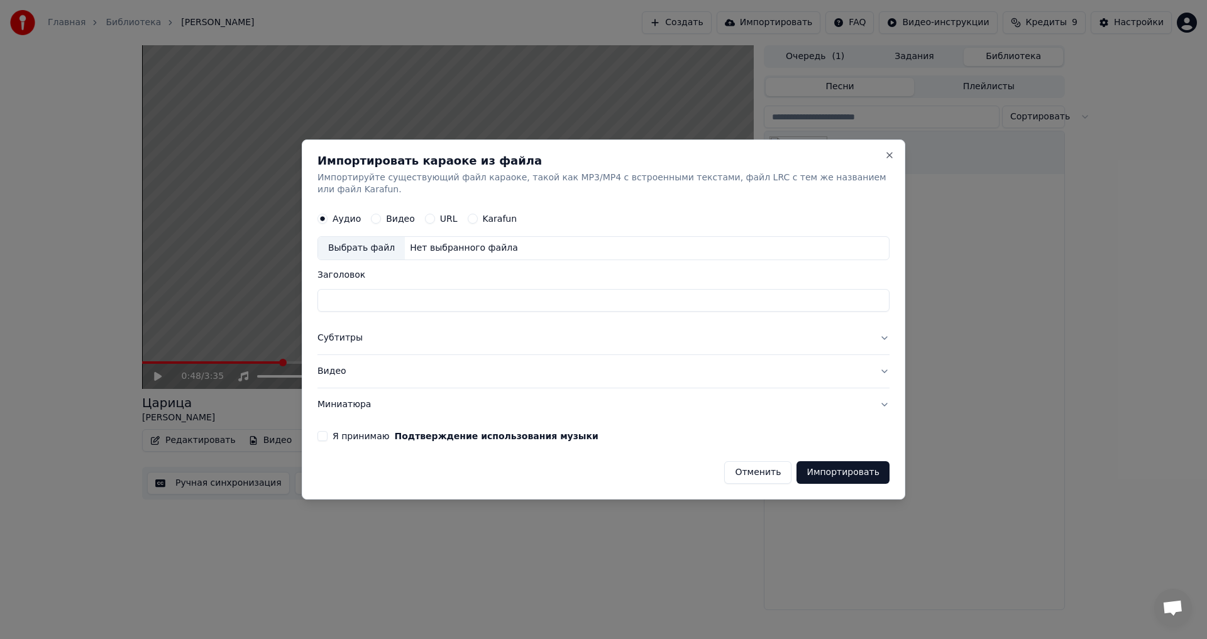
click at [334, 424] on form "Аудио Видео URL Karafun Выбрать файл Нет выбранного файла Заголовок Субтитры Ви…" at bounding box center [604, 346] width 572 height 278
click at [328, 431] on button "Я принимаю Подтверждение использования музыки" at bounding box center [323, 436] width 10 height 10
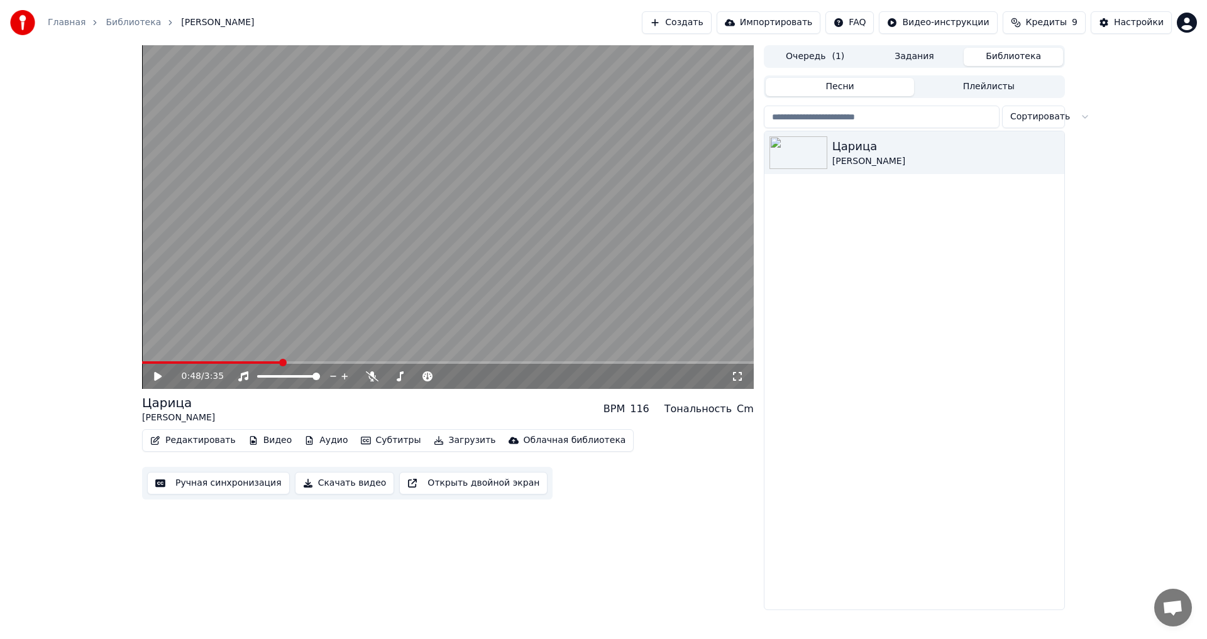
click at [761, 535] on div "0:48 / 3:35 Царица [PERSON_NAME] BPM 116 Тональность Cm Редактировать Видео Ауд…" at bounding box center [603, 327] width 943 height 565
click at [981, 82] on button "Плейлисты" at bounding box center [988, 87] width 149 height 18
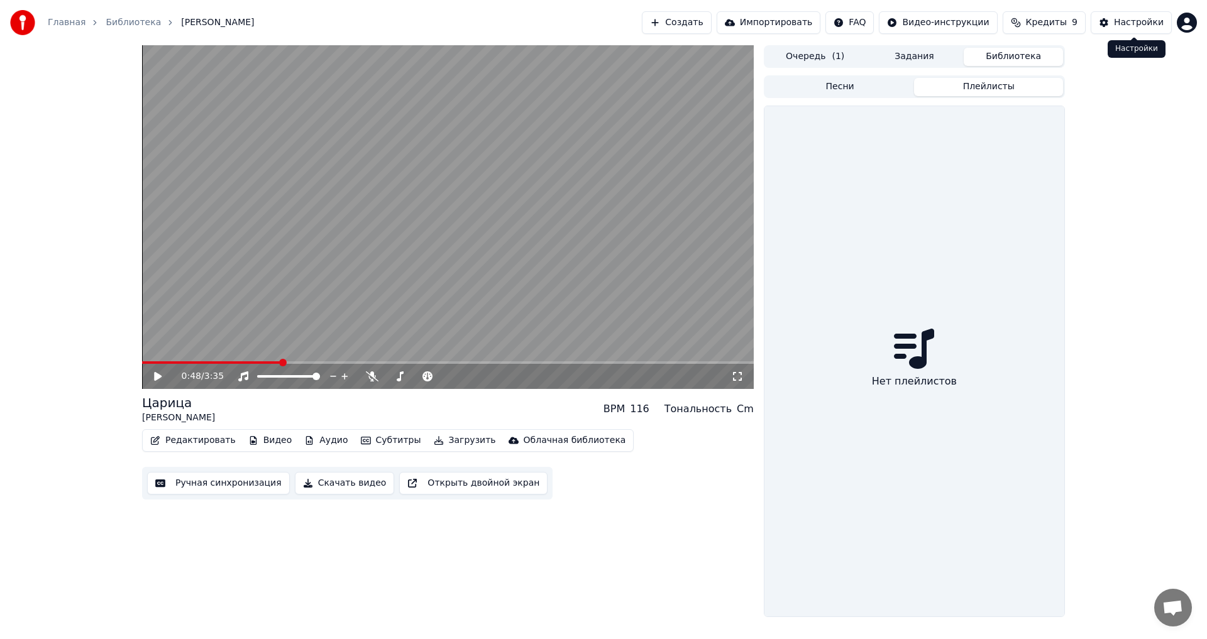
click at [1114, 29] on button "Настройки" at bounding box center [1131, 22] width 81 height 23
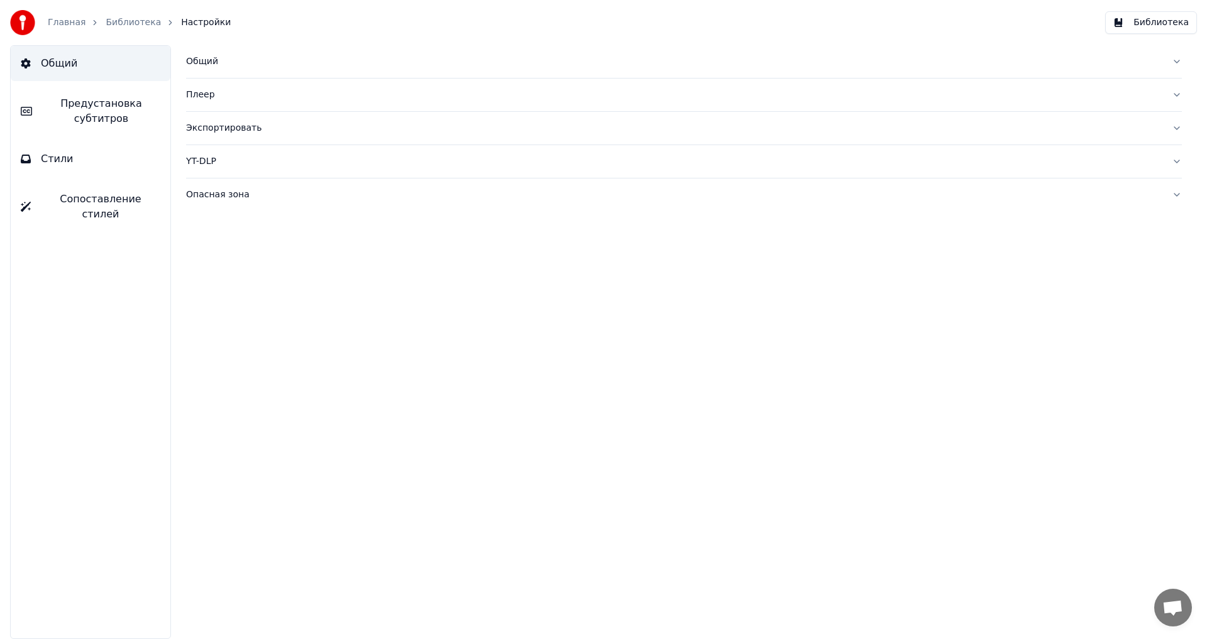
click at [65, 25] on link "Главная" at bounding box center [67, 22] width 38 height 13
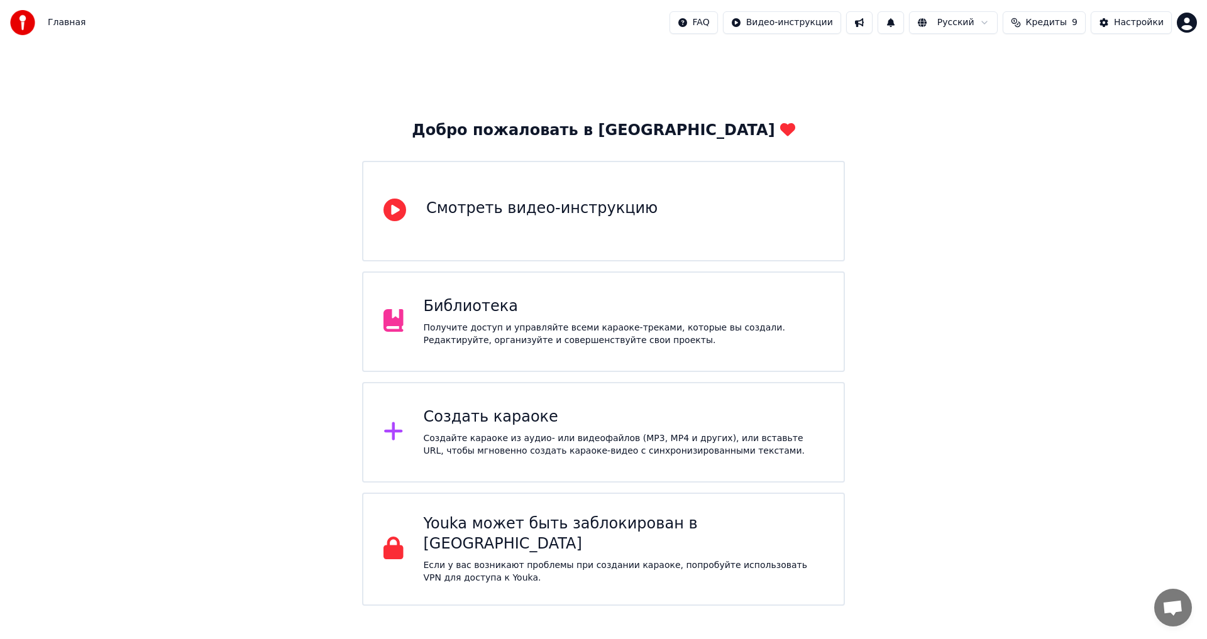
click at [485, 314] on div "Библиотека" at bounding box center [624, 307] width 401 height 20
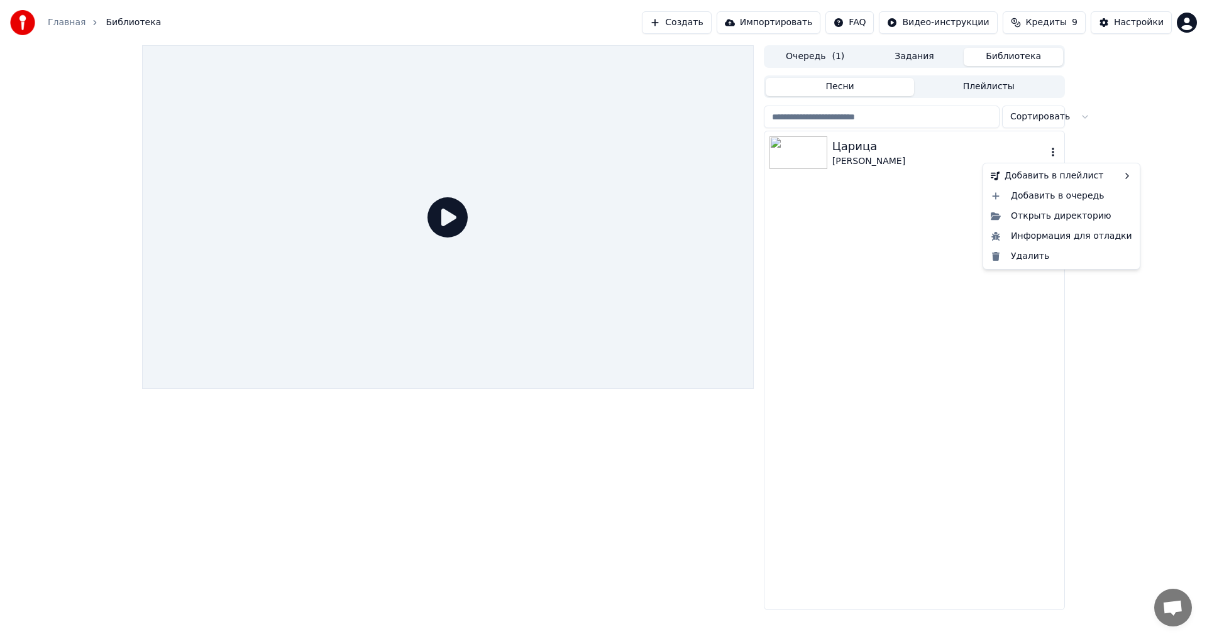
click at [1051, 153] on icon "button" at bounding box center [1053, 152] width 13 height 10
click at [1080, 216] on div "Открыть директорию" at bounding box center [1062, 216] width 152 height 20
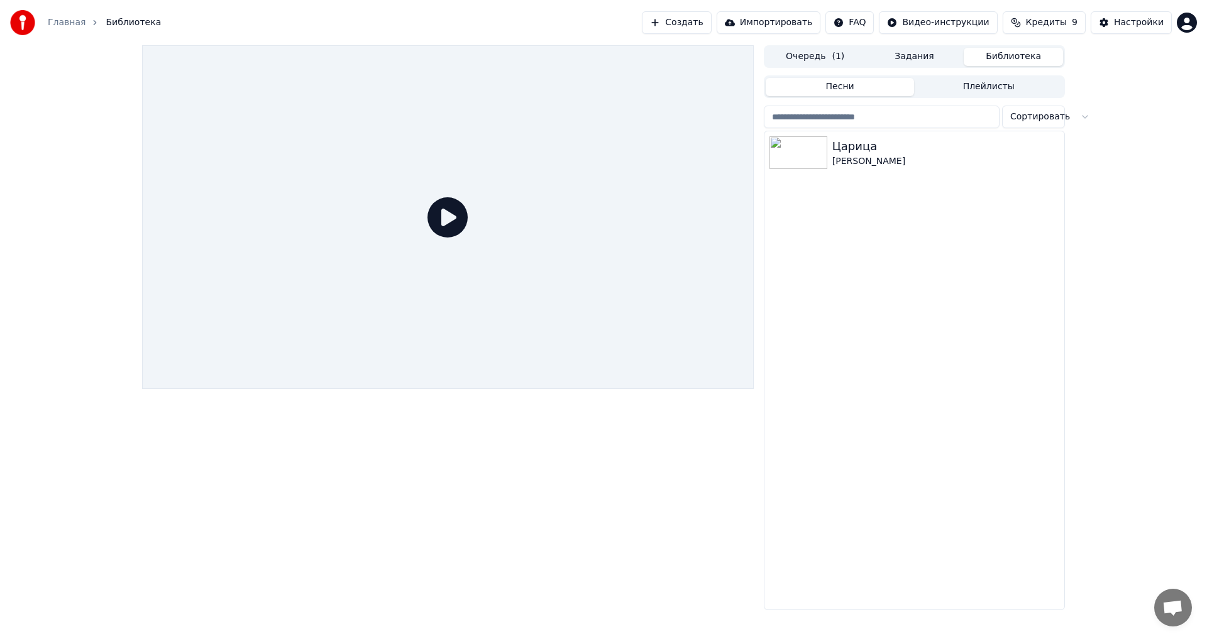
click at [1127, 207] on div "Очередь ( 1 ) Задания Библиотека Песни Плейлисты Сортировать Царица [PERSON_NAM…" at bounding box center [603, 327] width 1207 height 565
click at [886, 155] on div "[PERSON_NAME]" at bounding box center [940, 161] width 214 height 13
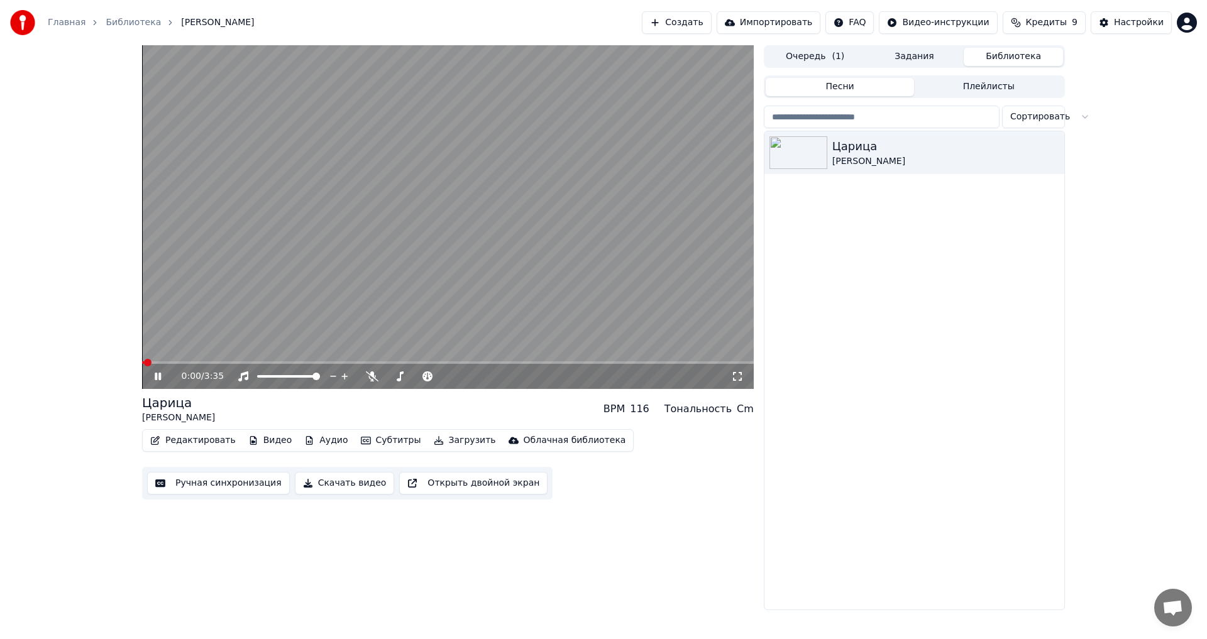
click at [158, 380] on icon at bounding box center [167, 377] width 30 height 10
